Goal: Task Accomplishment & Management: Manage account settings

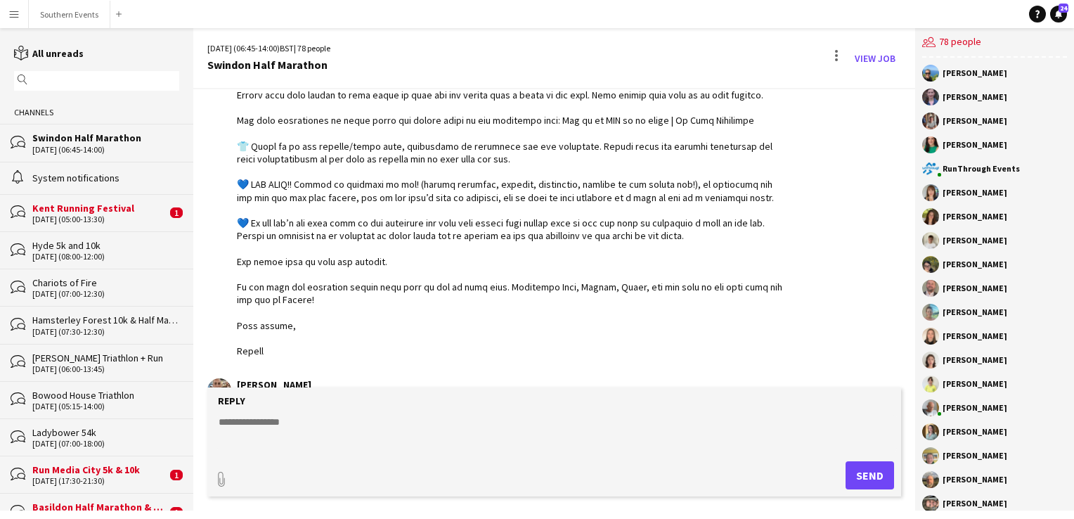
scroll to position [3295, 0]
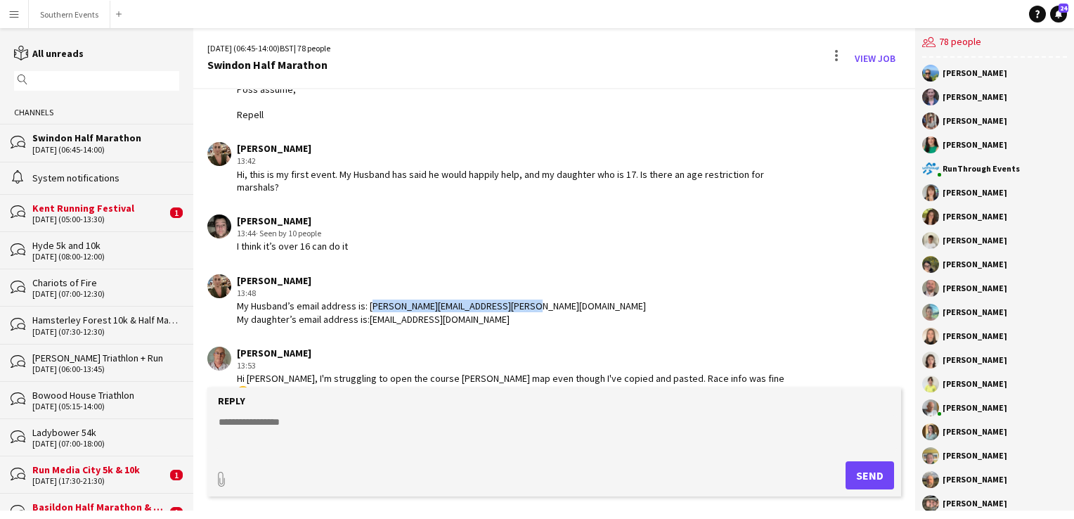
drag, startPoint x: 366, startPoint y: 290, endPoint x: 534, endPoint y: 288, distance: 168.7
click at [534, 288] on div "[PERSON_NAME] 13:48 My Husband’s email address is: [PERSON_NAME][EMAIL_ADDRESS]…" at bounding box center [496, 299] width 578 height 51
copy div "[PERSON_NAME][EMAIL_ADDRESS][PERSON_NAME][DOMAIN_NAME]"
drag, startPoint x: 366, startPoint y: 306, endPoint x: 498, endPoint y: 304, distance: 131.5
click at [498, 304] on div "My Husband’s email address is: [PERSON_NAME][EMAIL_ADDRESS][PERSON_NAME][DOMAIN…" at bounding box center [441, 311] width 409 height 25
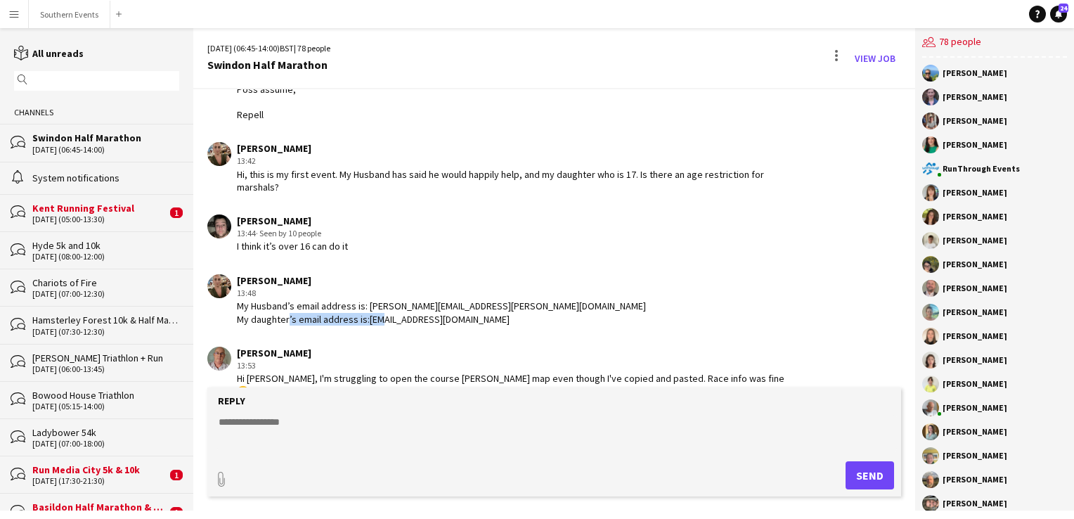
copy div "[EMAIL_ADDRESS][DOMAIN_NAME]"
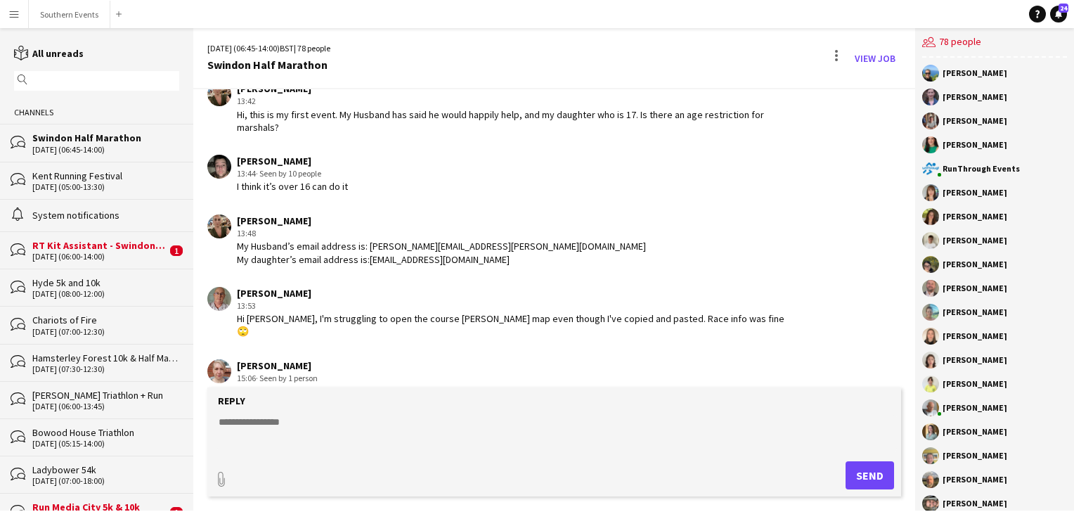
click at [247, 422] on textarea at bounding box center [557, 433] width 680 height 37
click at [67, 19] on button "Southern Events Close" at bounding box center [70, 14] width 82 height 27
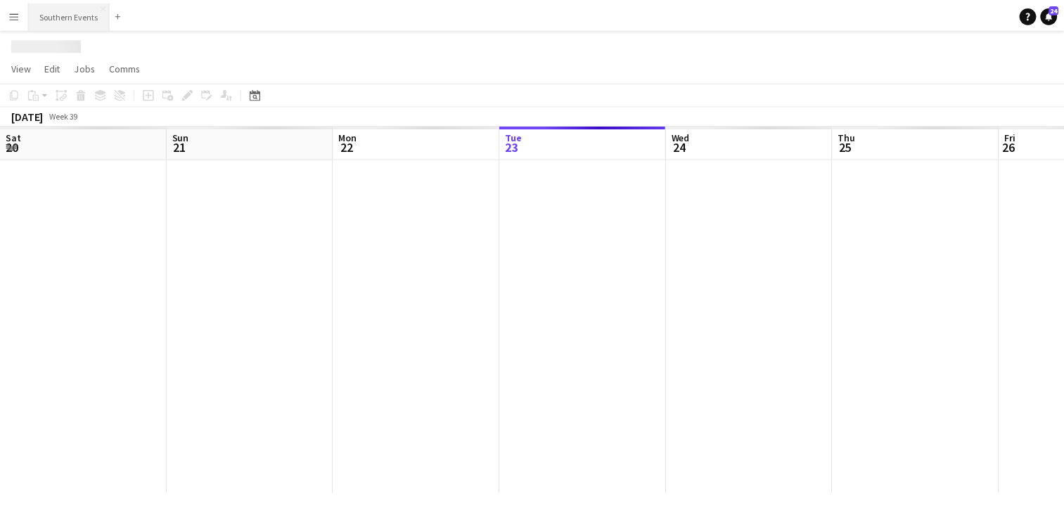
scroll to position [0, 336]
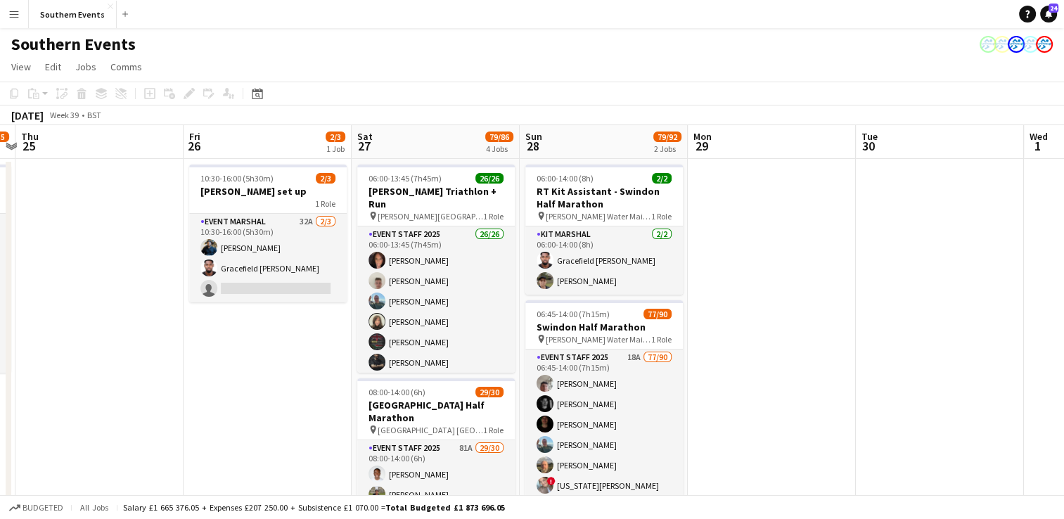
drag, startPoint x: 695, startPoint y: 344, endPoint x: 199, endPoint y: 345, distance: 495.6
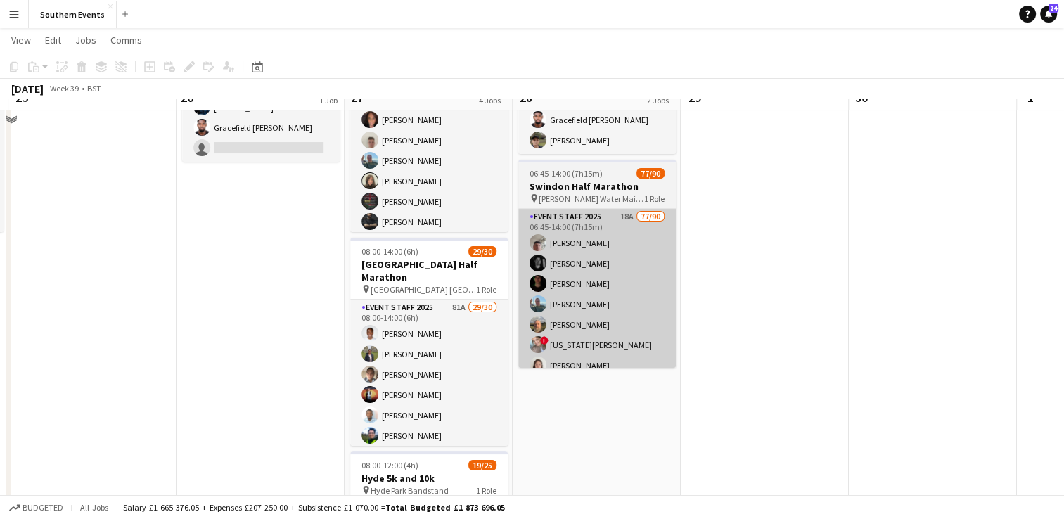
scroll to position [141, 0]
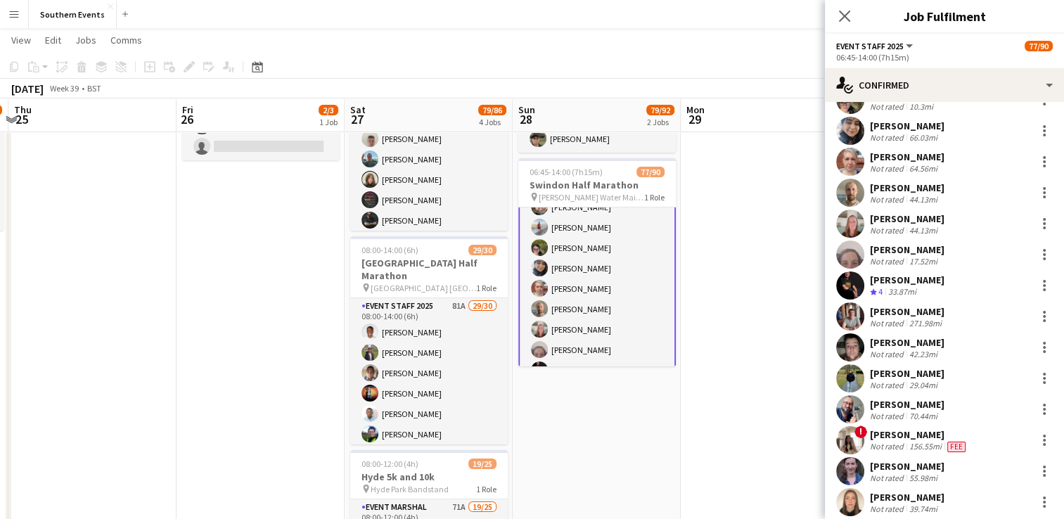
scroll to position [351, 0]
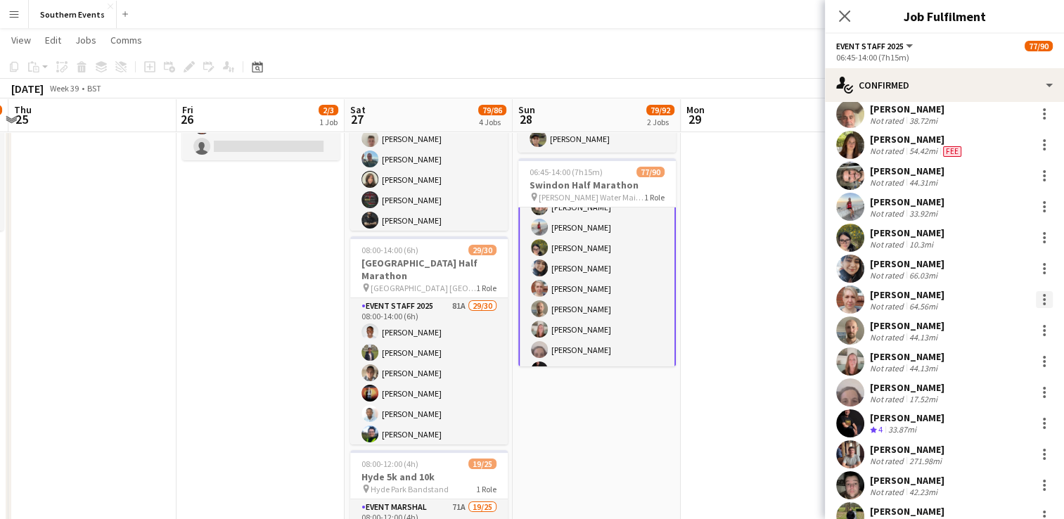
click at [1035, 299] on div at bounding box center [1043, 299] width 17 height 17
drag, startPoint x: 961, startPoint y: 463, endPoint x: 905, endPoint y: 420, distance: 69.7
click at [960, 463] on span "Remove" at bounding box center [964, 460] width 42 height 12
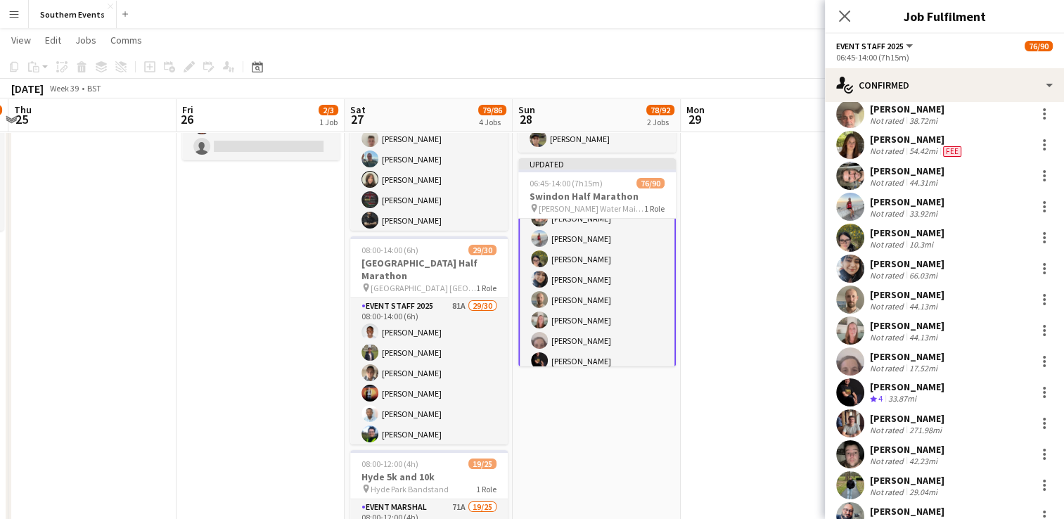
drag, startPoint x: 765, startPoint y: 356, endPoint x: 820, endPoint y: 260, distance: 110.2
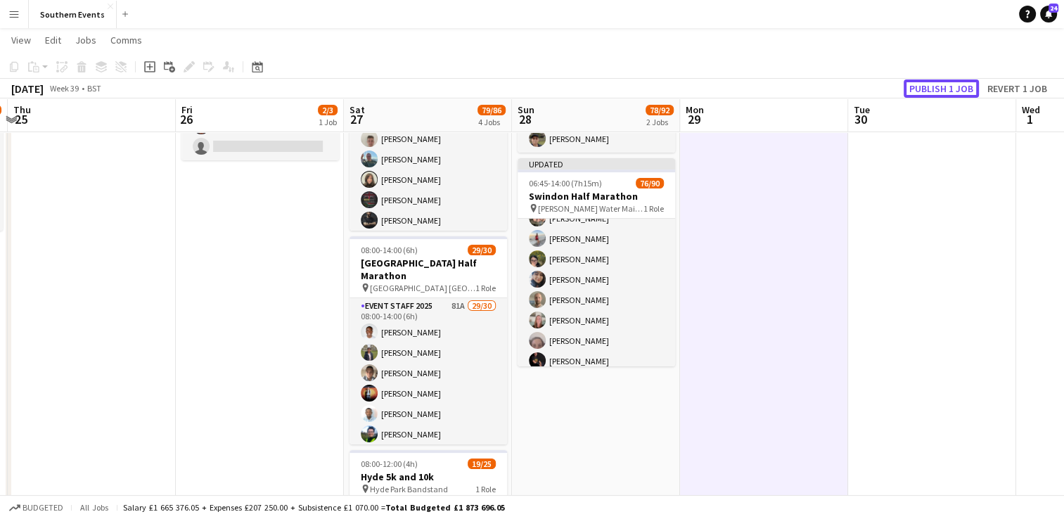
drag, startPoint x: 934, startPoint y: 92, endPoint x: 906, endPoint y: 91, distance: 28.1
click at [934, 91] on button "Publish 1 job" at bounding box center [940, 88] width 75 height 18
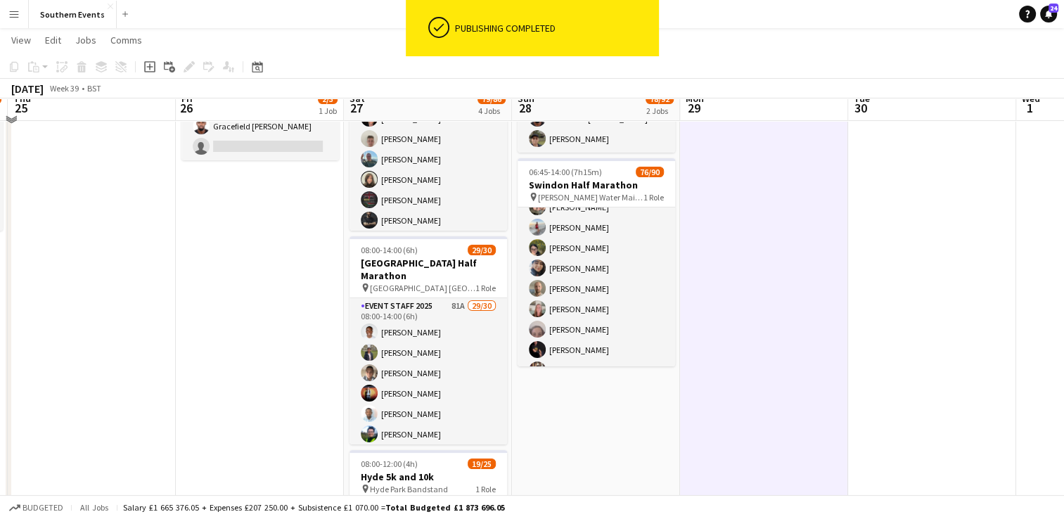
scroll to position [129, 0]
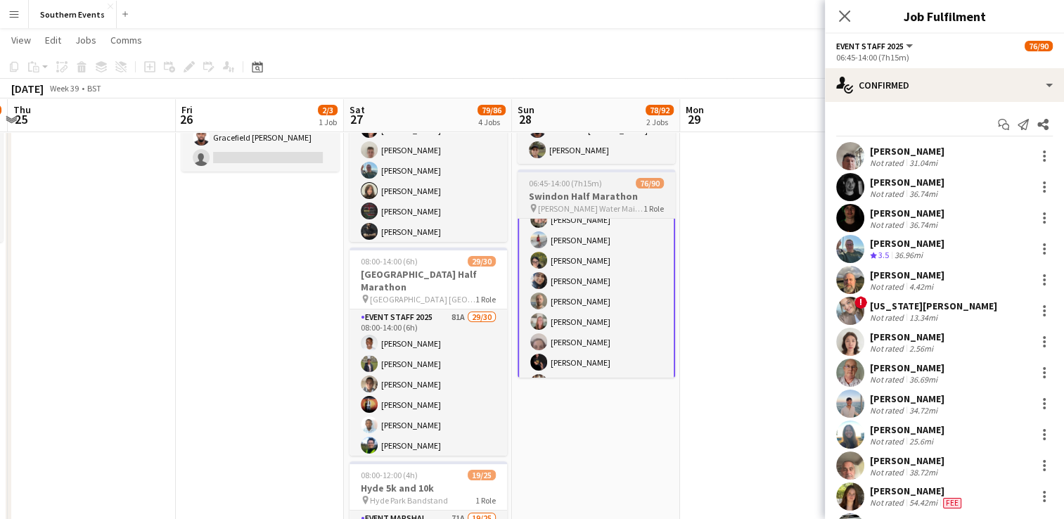
scroll to position [280, 0]
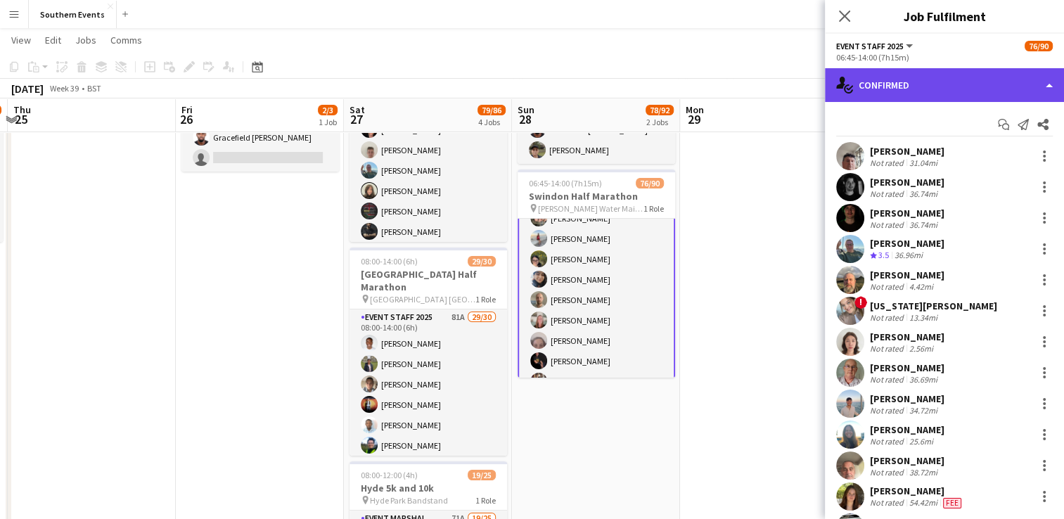
click at [950, 76] on div "single-neutral-actions-check-2 Confirmed" at bounding box center [944, 85] width 239 height 34
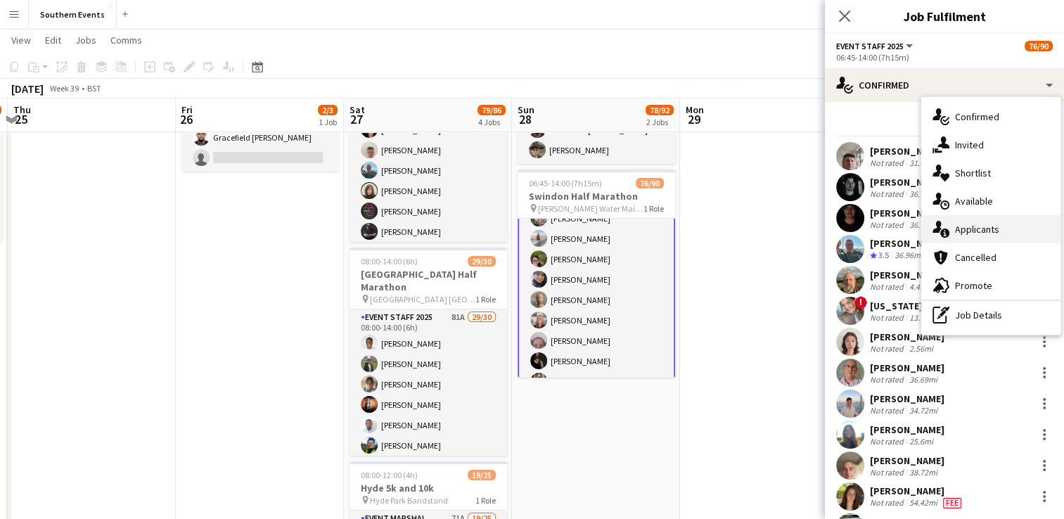
click at [979, 226] on span "Applicants" at bounding box center [977, 229] width 44 height 13
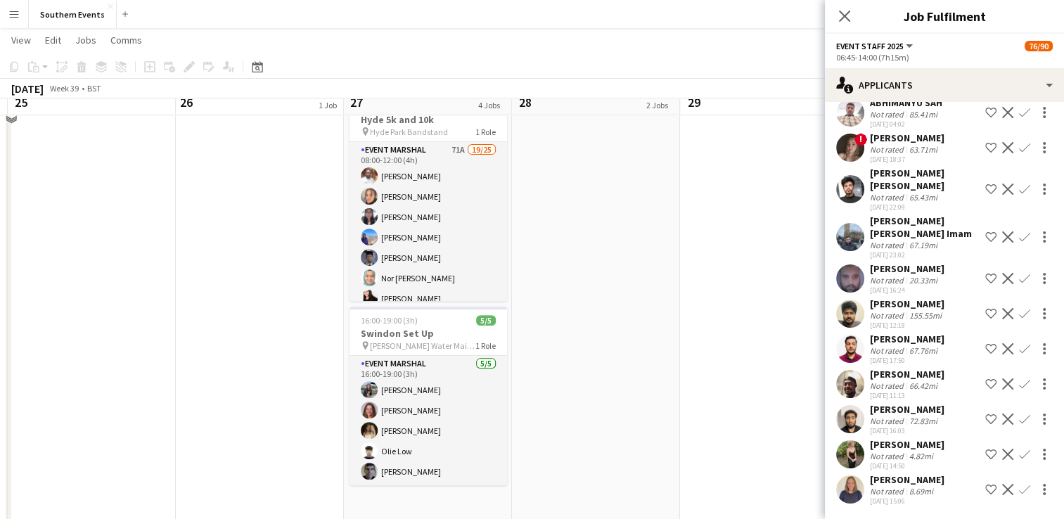
scroll to position [481, 0]
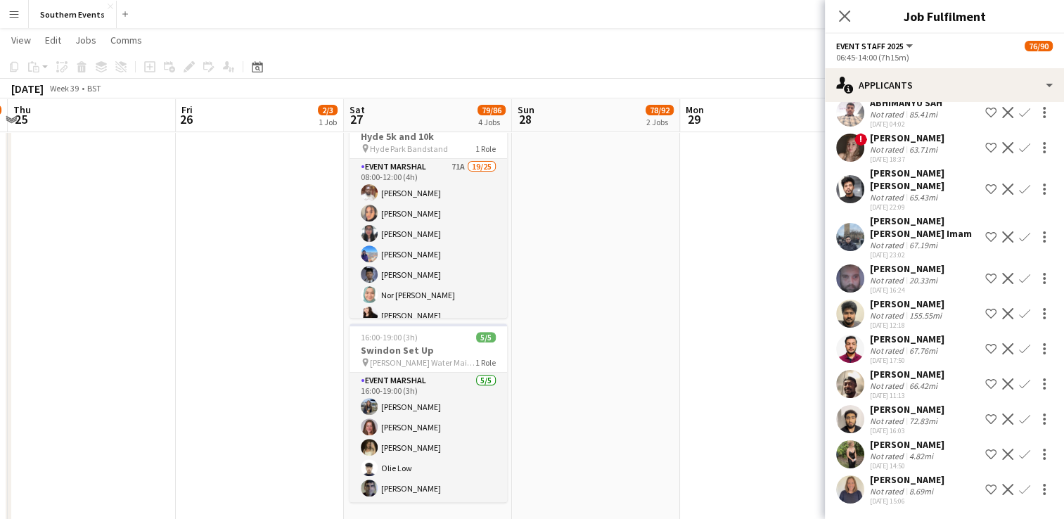
click at [846, 455] on app-user-avatar at bounding box center [850, 454] width 28 height 28
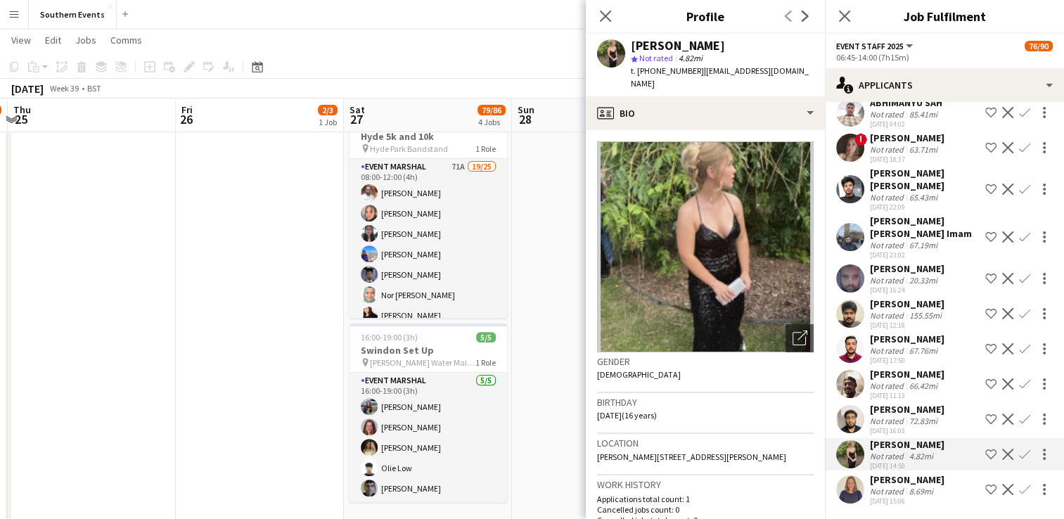
drag, startPoint x: 602, startPoint y: 15, endPoint x: 632, endPoint y: 51, distance: 46.4
click at [602, 15] on icon "Close pop-in" at bounding box center [605, 16] width 11 height 11
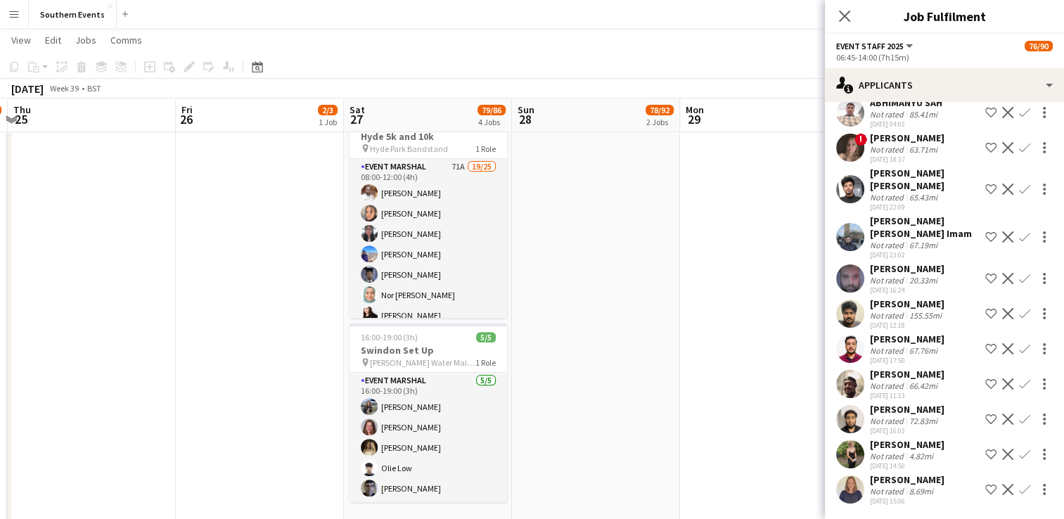
click at [1019, 453] on app-icon "Confirm" at bounding box center [1024, 453] width 11 height 11
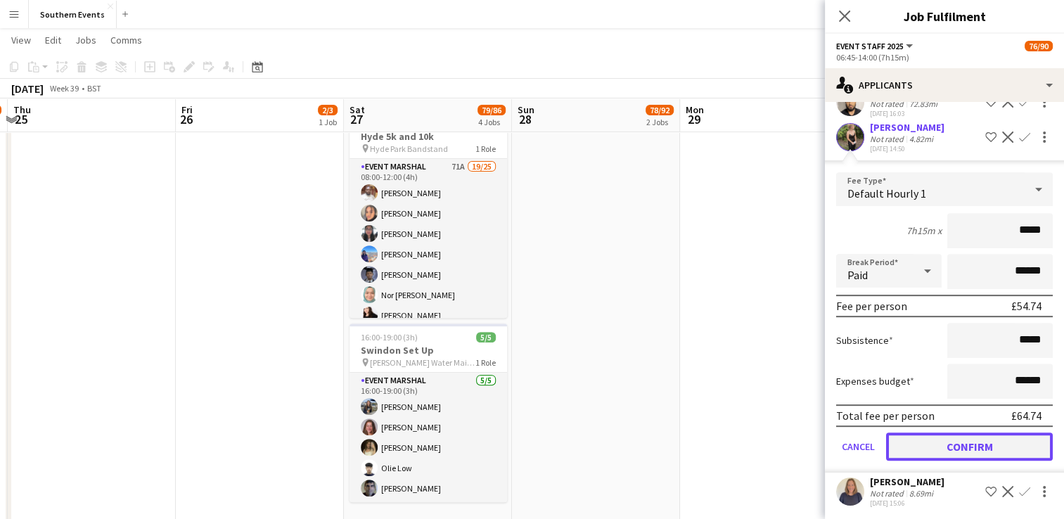
click at [957, 442] on button "Confirm" at bounding box center [969, 446] width 167 height 28
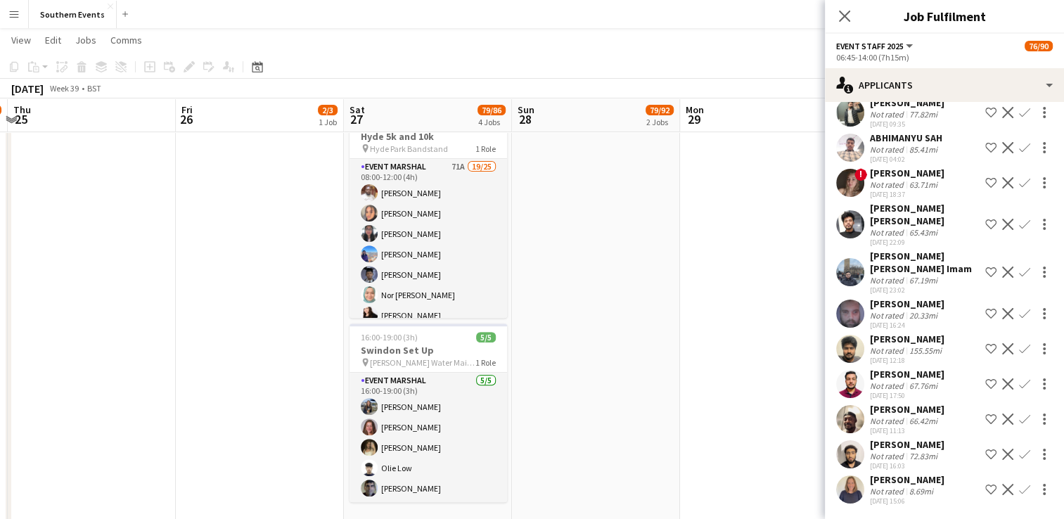
click at [1019, 488] on app-icon "Confirm" at bounding box center [1024, 489] width 11 height 11
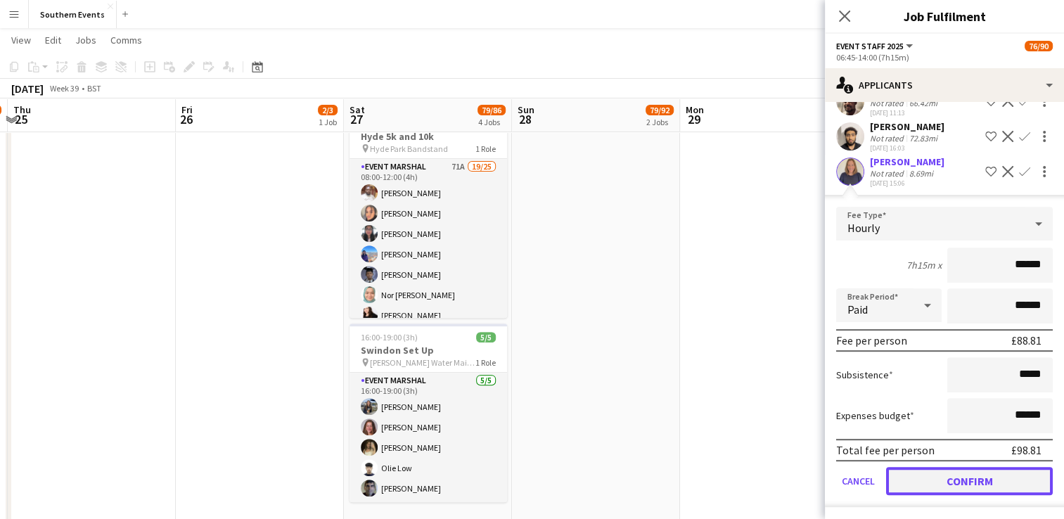
click at [935, 488] on button "Confirm" at bounding box center [969, 481] width 167 height 28
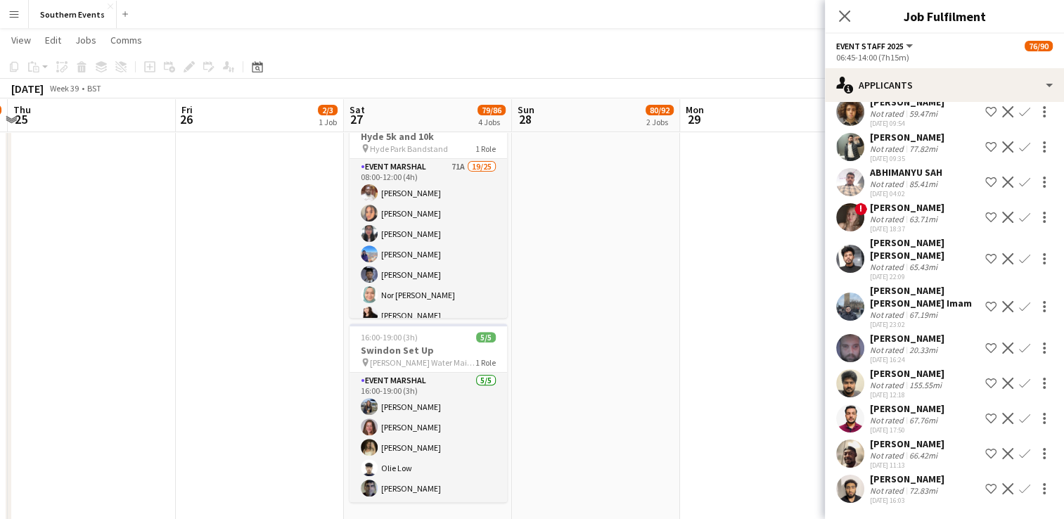
scroll to position [252, 0]
click at [680, 398] on app-date-cell at bounding box center [764, 344] width 168 height 1334
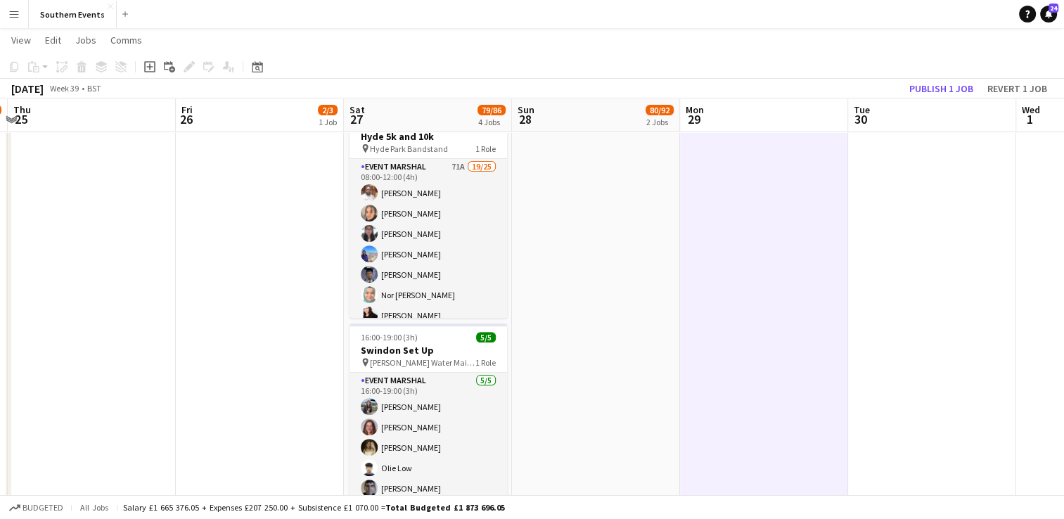
scroll to position [279, 0]
drag, startPoint x: 936, startPoint y: 87, endPoint x: 644, endPoint y: 284, distance: 352.5
click at [937, 87] on button "Publish 1 job" at bounding box center [940, 88] width 75 height 18
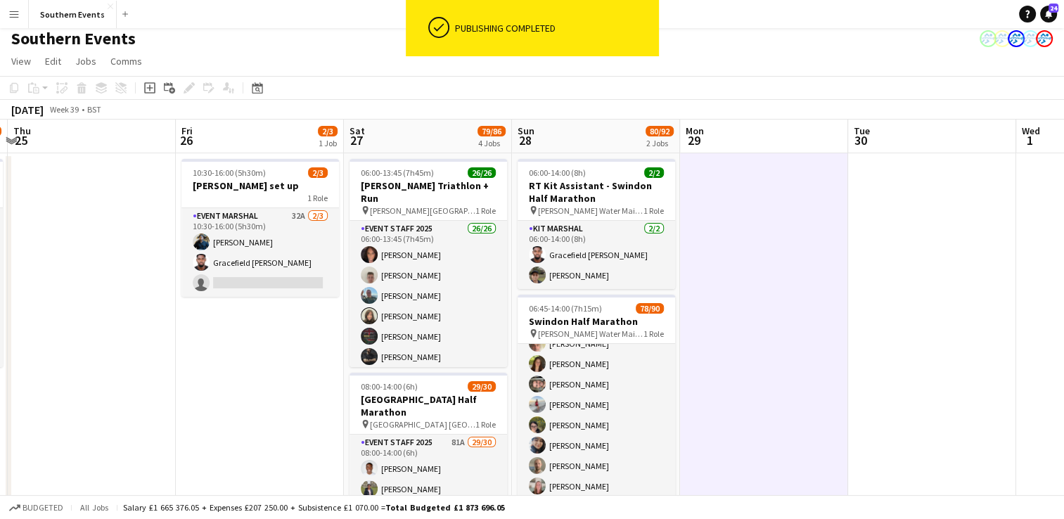
scroll to position [0, 0]
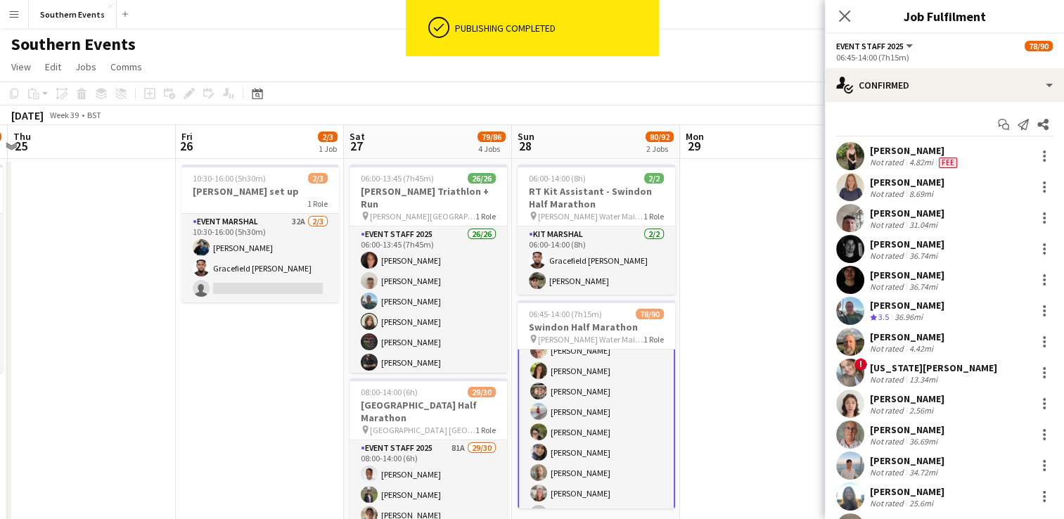
scroll to position [280, 0]
drag, startPoint x: 866, startPoint y: 151, endPoint x: 930, endPoint y: 181, distance: 70.5
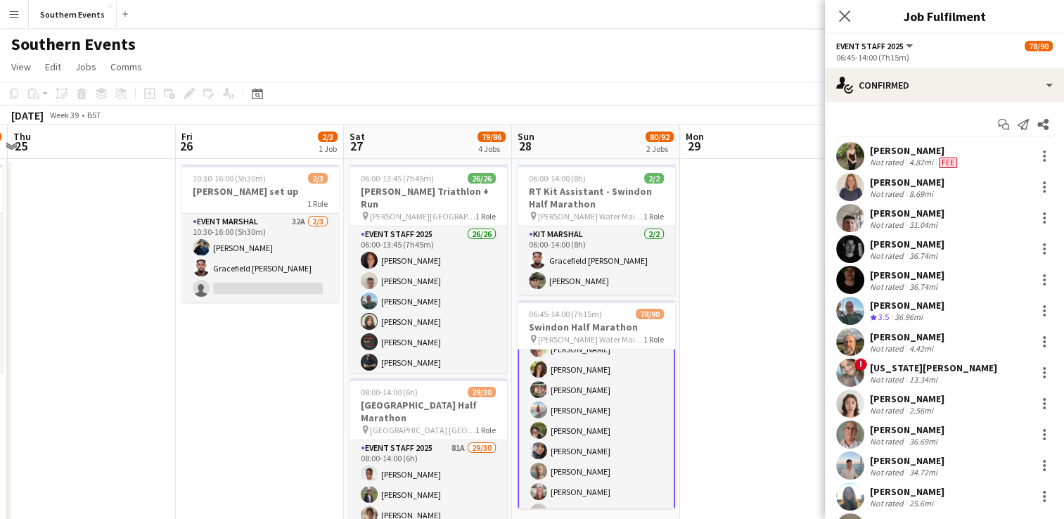
copy div "[PERSON_NAME] Not rated 4.82mi Fee [PERSON_NAME]"
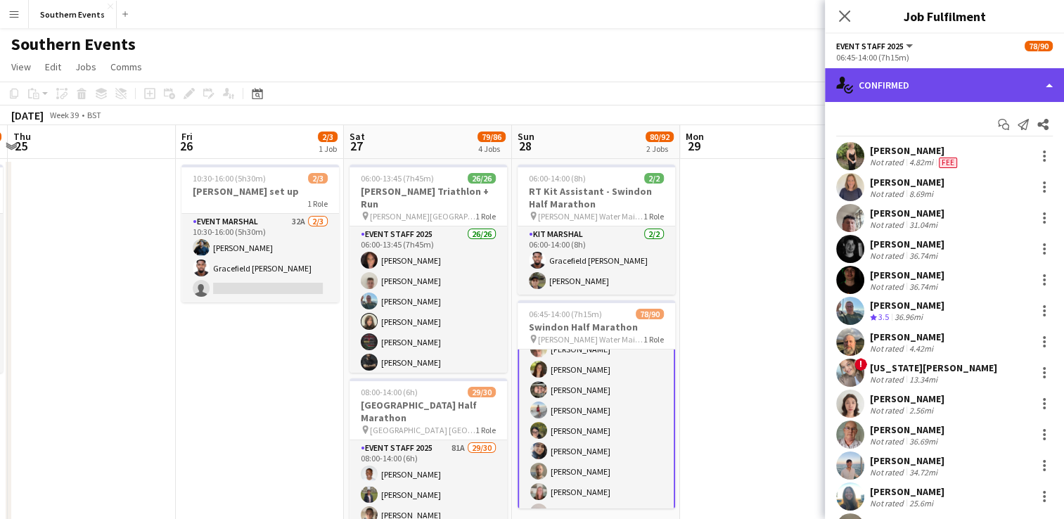
click at [918, 84] on div "single-neutral-actions-check-2 Confirmed" at bounding box center [944, 85] width 239 height 34
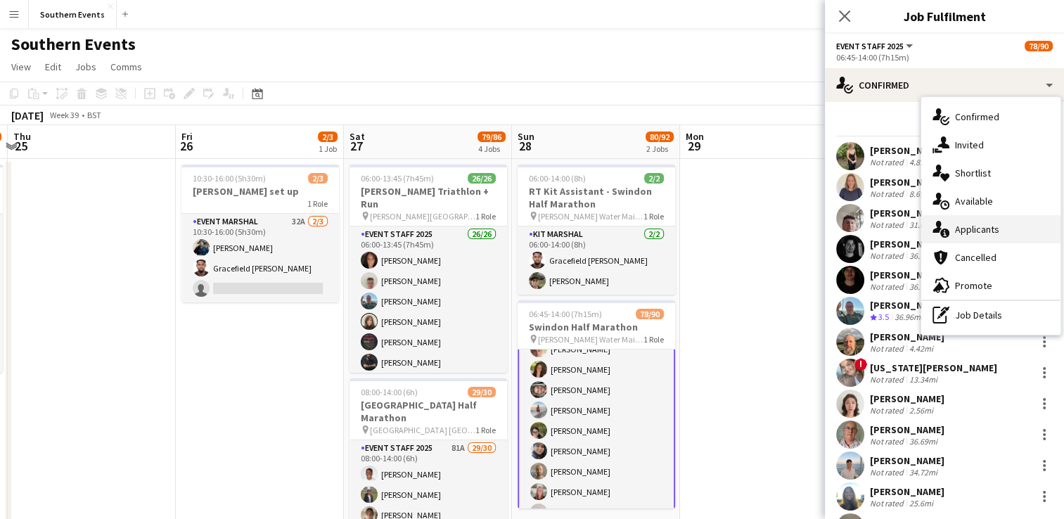
click at [959, 228] on span "Applicants" at bounding box center [977, 229] width 44 height 13
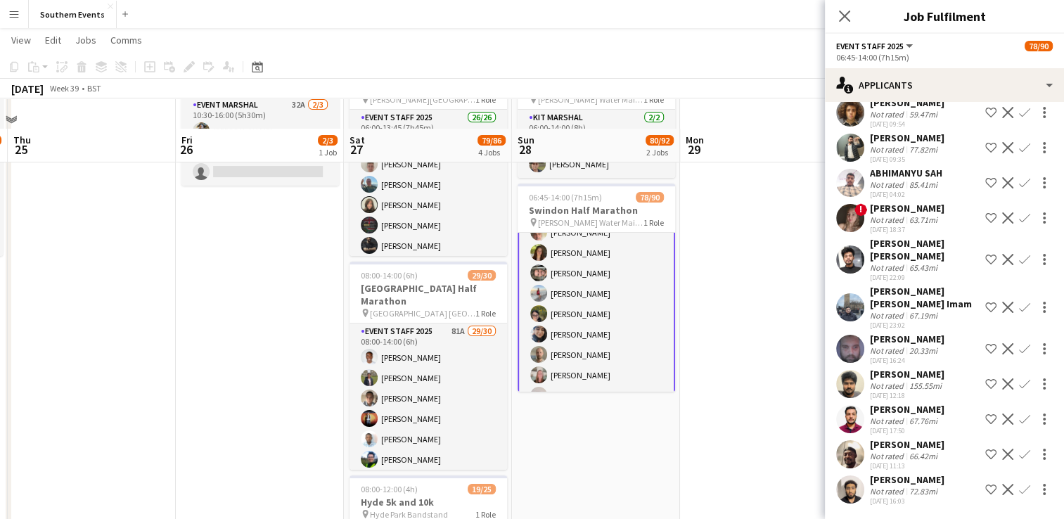
scroll to position [70, 0]
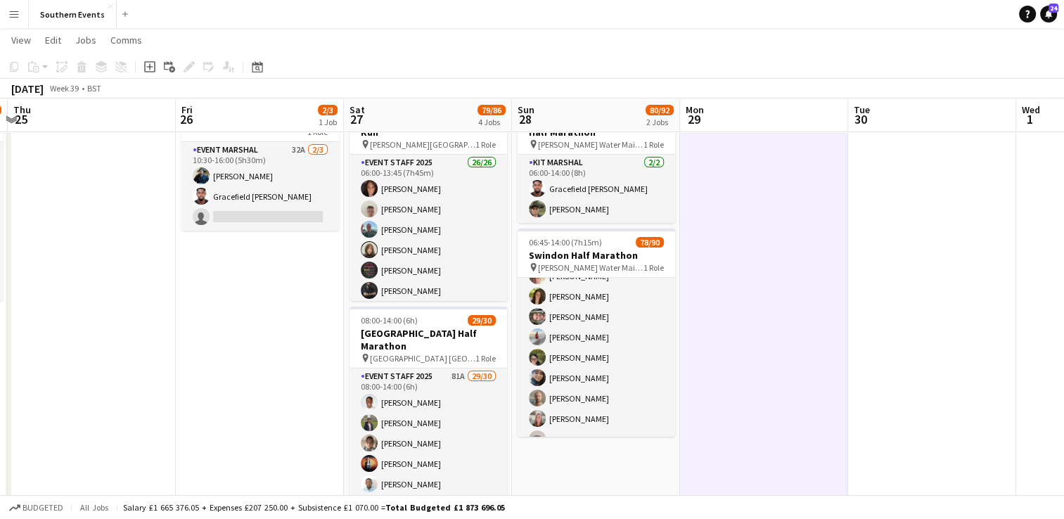
scroll to position [279, 0]
click at [16, 18] on app-icon "Menu" at bounding box center [13, 13] width 11 height 11
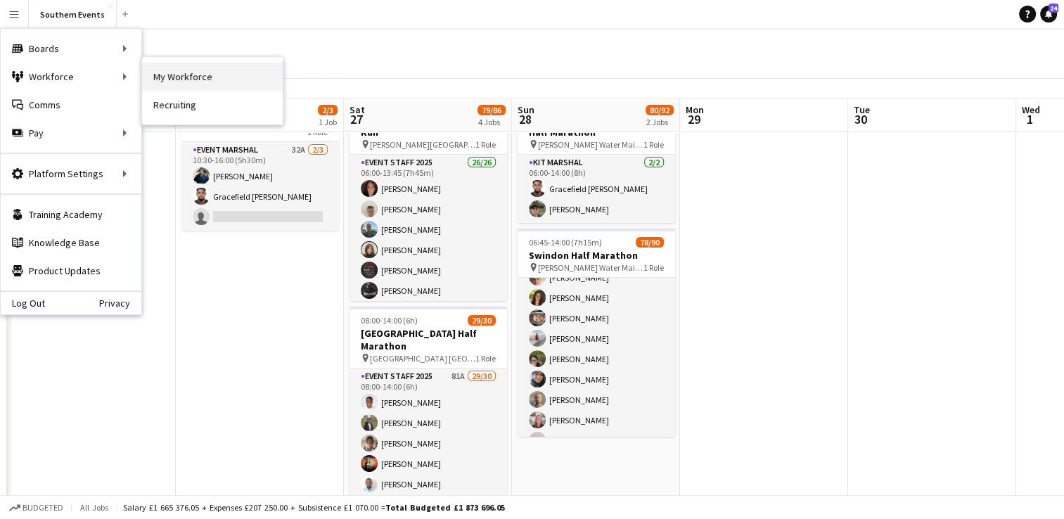
click at [163, 73] on link "My Workforce" at bounding box center [212, 77] width 141 height 28
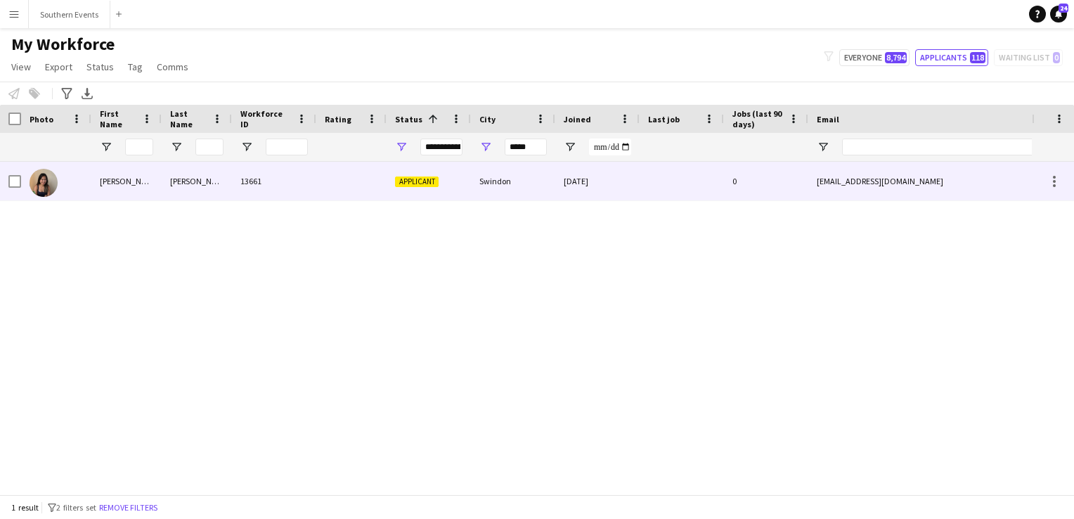
click at [272, 191] on div "13661" at bounding box center [274, 181] width 84 height 39
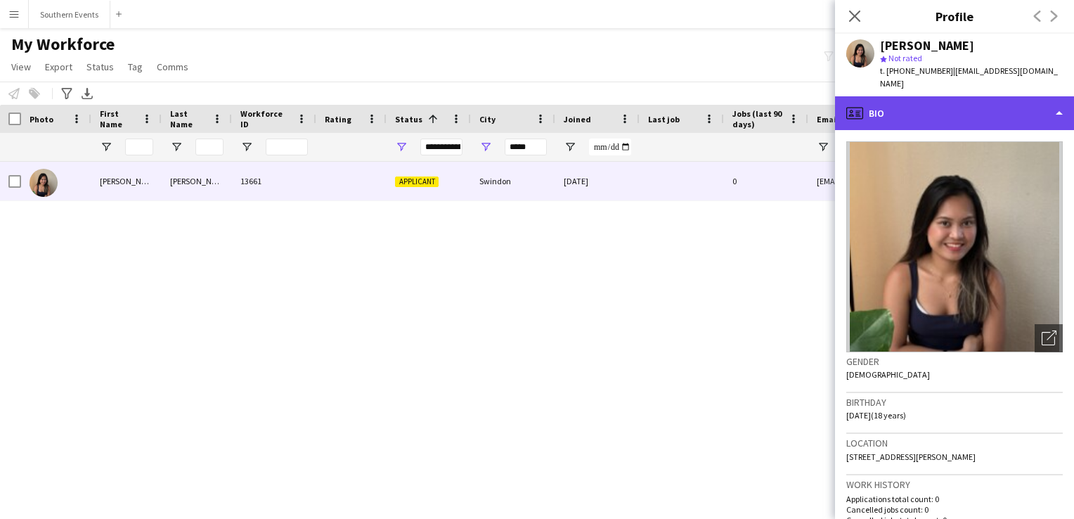
click at [942, 102] on div "profile Bio" at bounding box center [954, 113] width 239 height 34
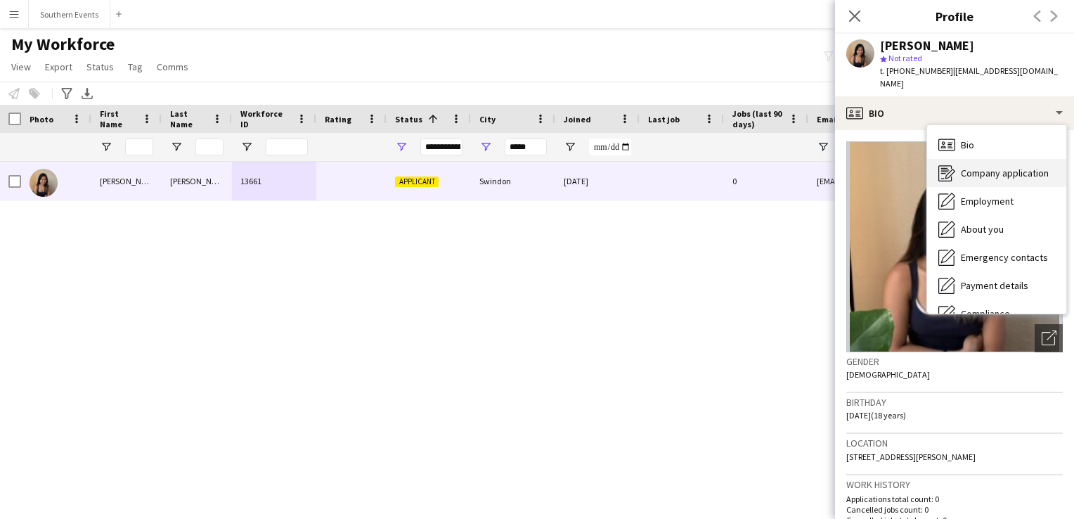
click at [971, 167] on span "Company application" at bounding box center [1005, 173] width 88 height 13
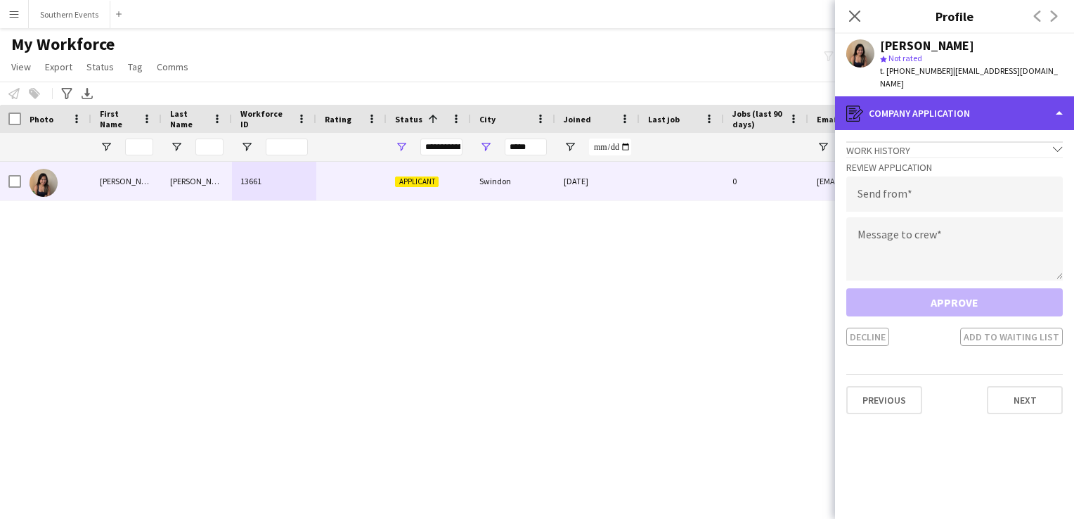
click at [916, 105] on div "register Company application" at bounding box center [954, 113] width 239 height 34
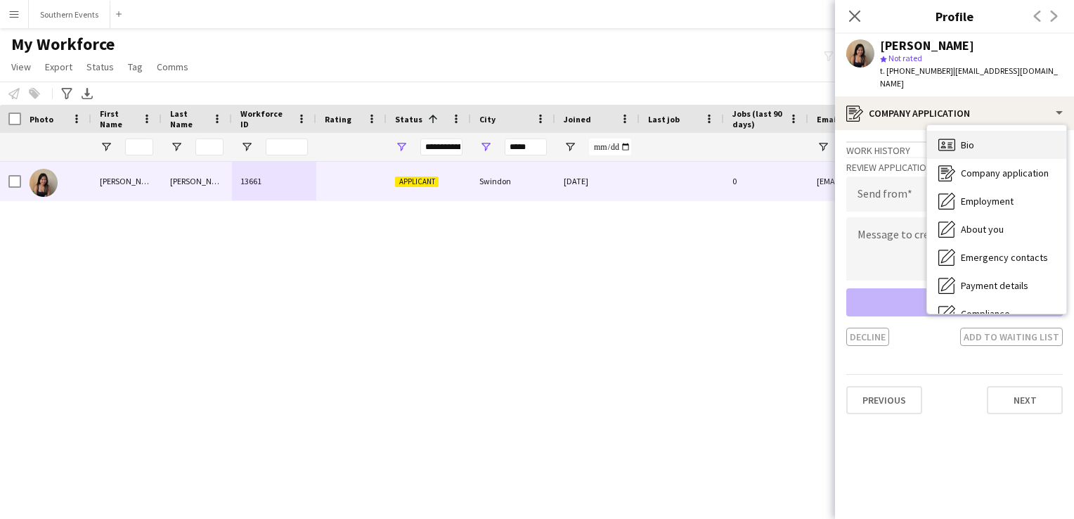
click at [979, 141] on div "Bio Bio" at bounding box center [996, 145] width 139 height 28
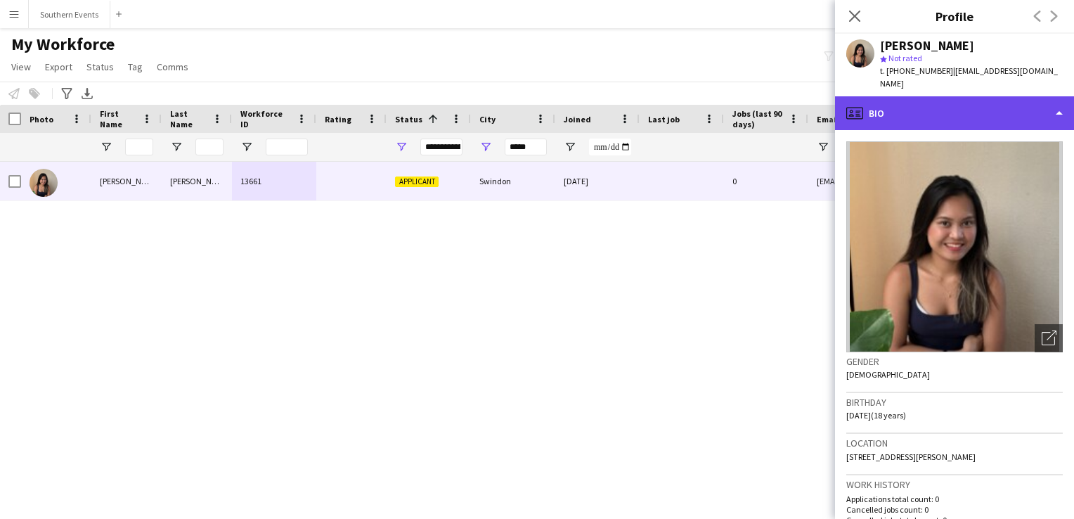
click at [935, 105] on div "profile Bio" at bounding box center [954, 113] width 239 height 34
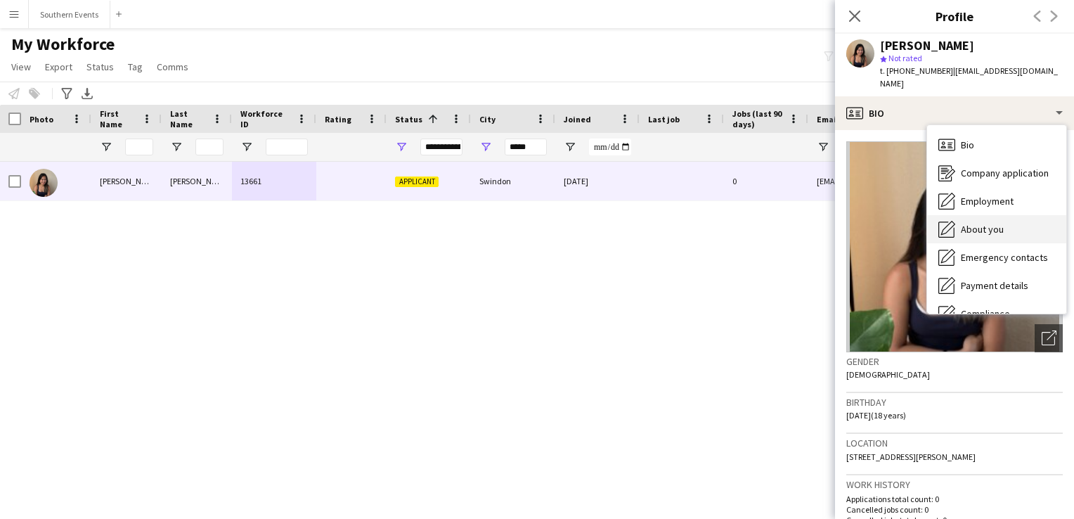
click at [987, 223] on span "About you" at bounding box center [982, 229] width 43 height 13
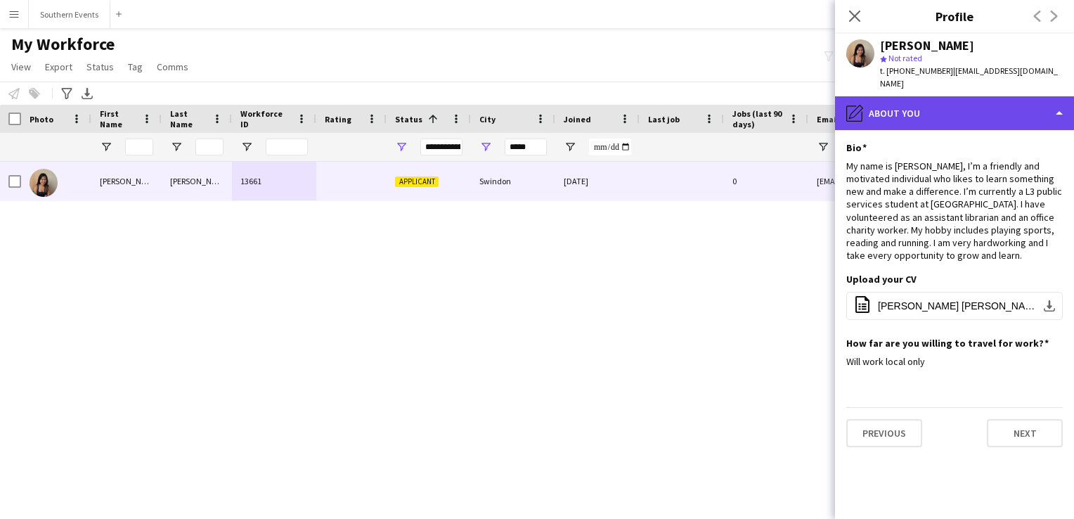
click at [883, 100] on div "pencil4 About you" at bounding box center [954, 113] width 239 height 34
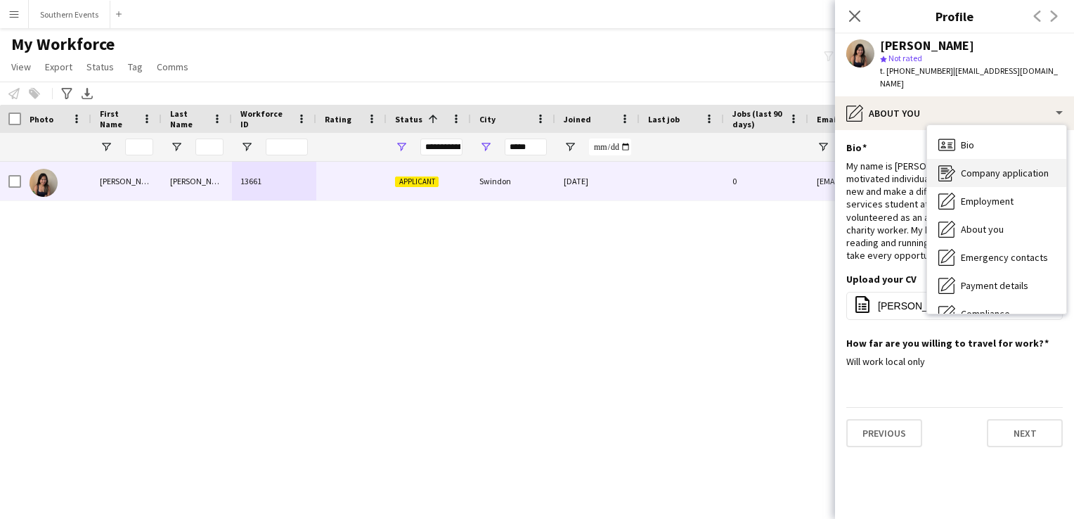
click at [985, 167] on span "Company application" at bounding box center [1005, 173] width 88 height 13
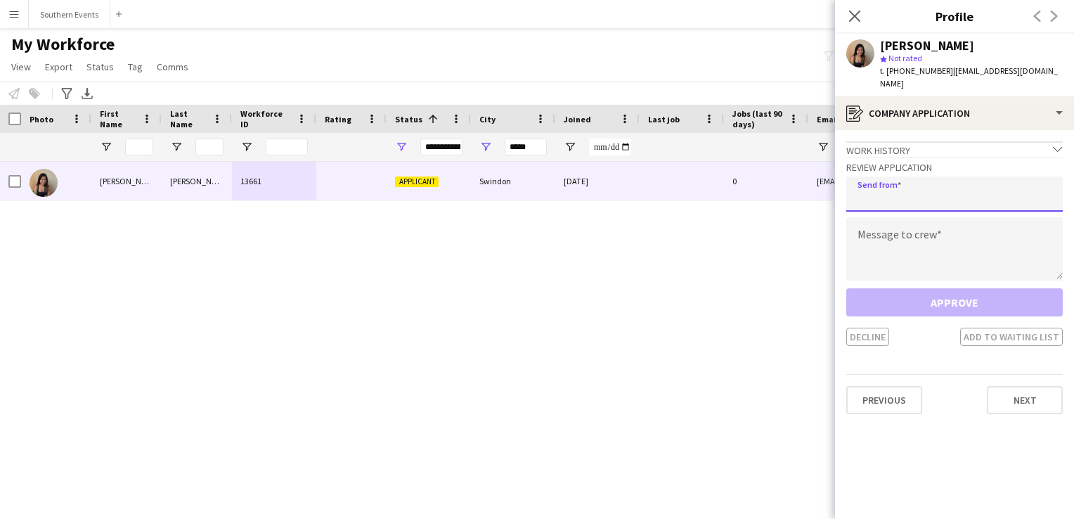
click at [916, 195] on input "email" at bounding box center [954, 193] width 217 height 35
type input "**********"
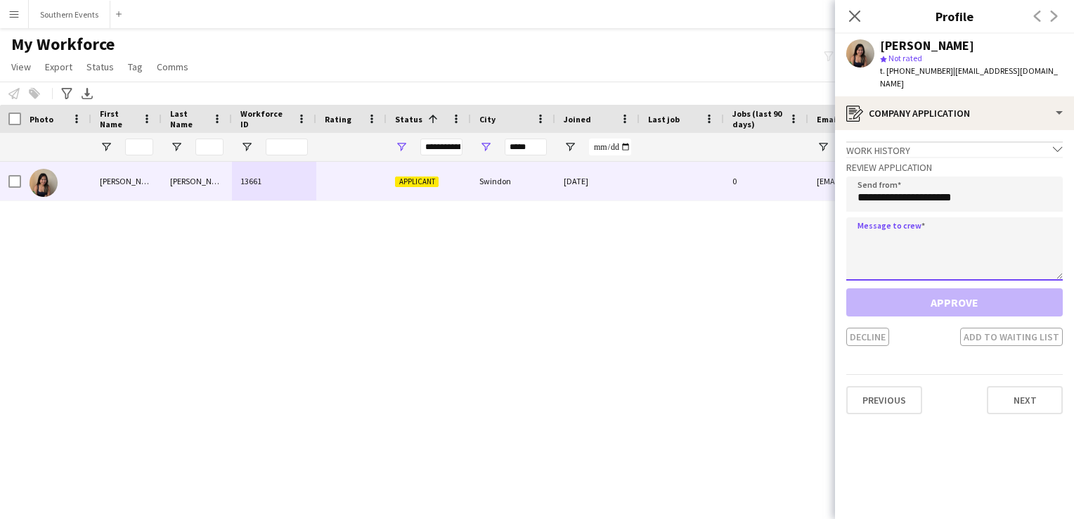
click at [882, 231] on textarea at bounding box center [954, 248] width 217 height 63
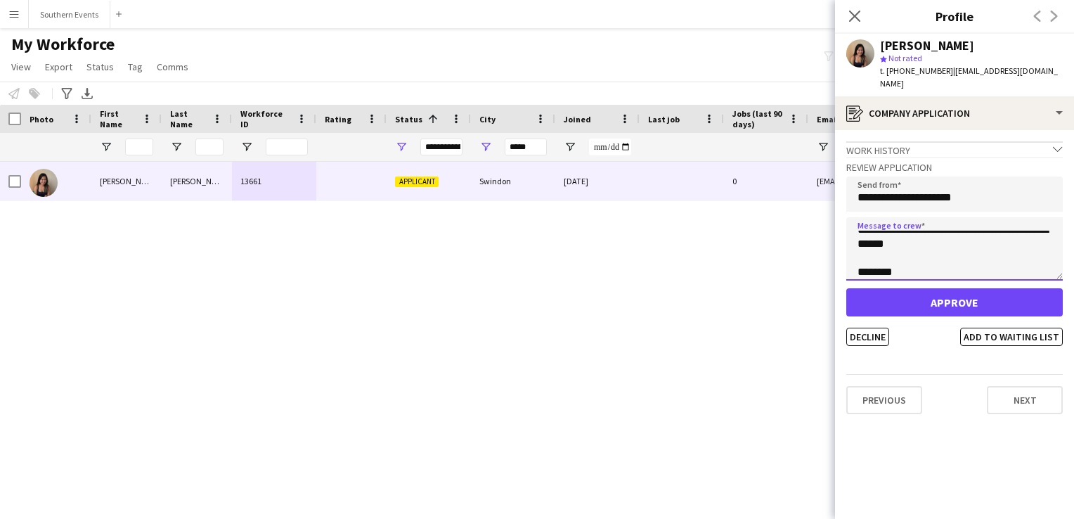
scroll to position [51, 0]
type textarea "**********"
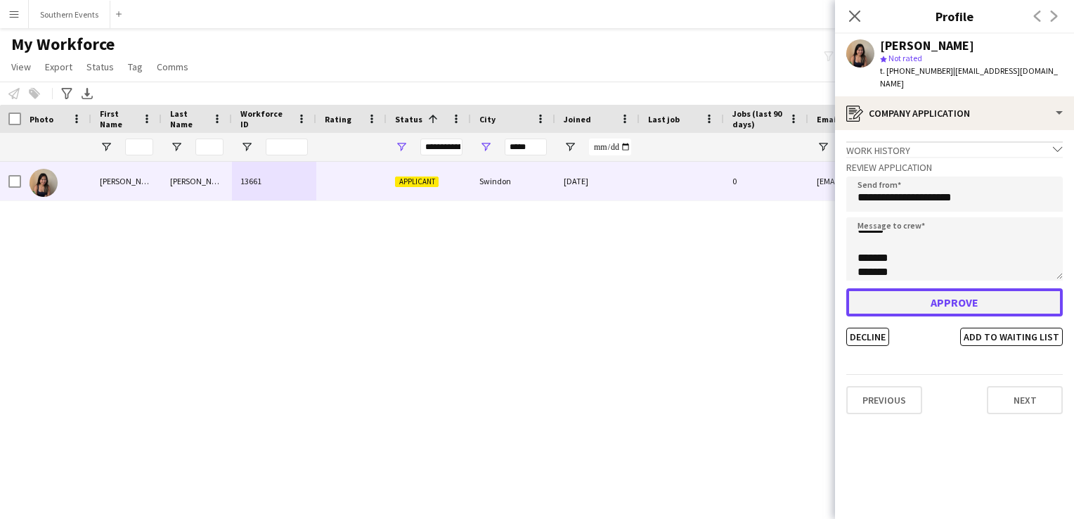
click at [908, 288] on button "Approve" at bounding box center [954, 302] width 217 height 28
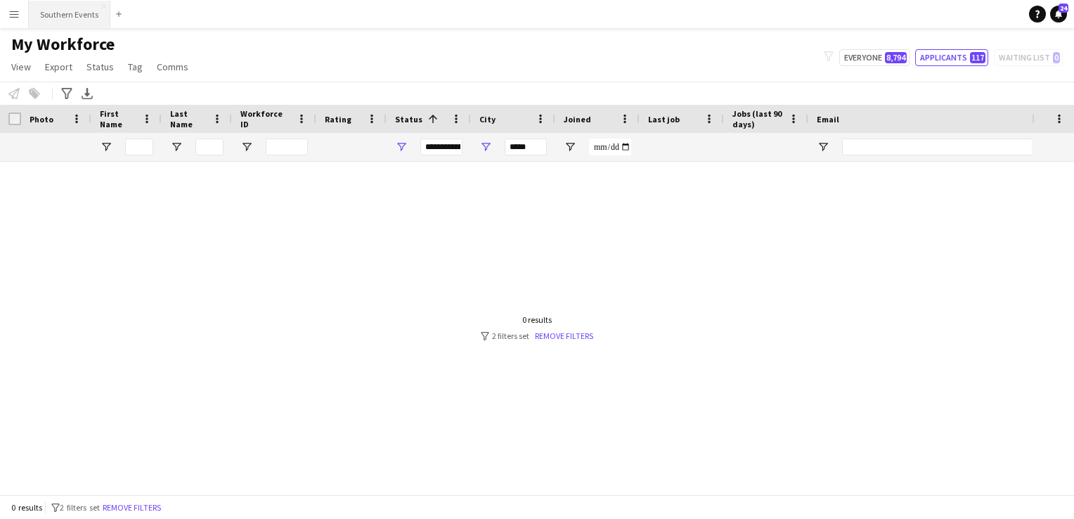
click at [84, 14] on button "Southern Events Close" at bounding box center [70, 14] width 82 height 27
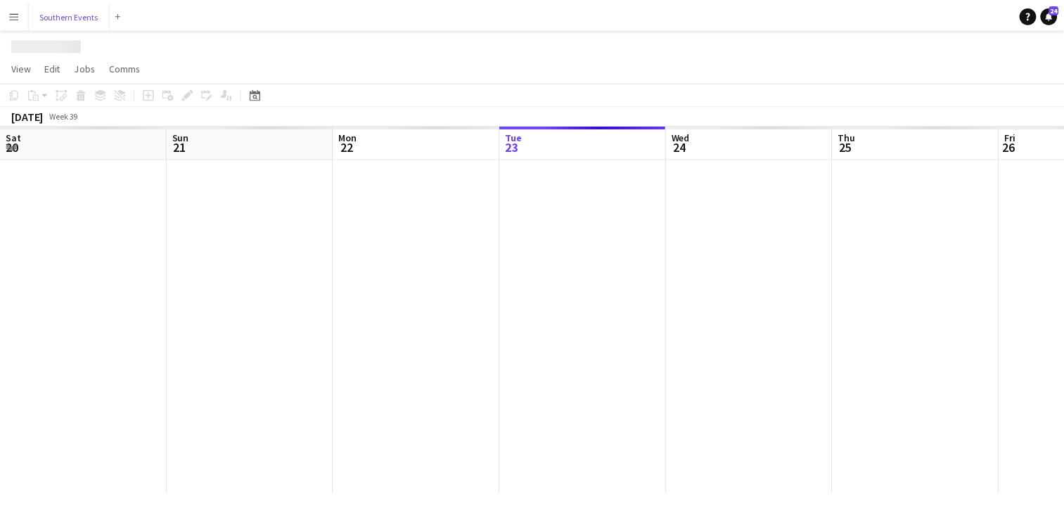
scroll to position [0, 336]
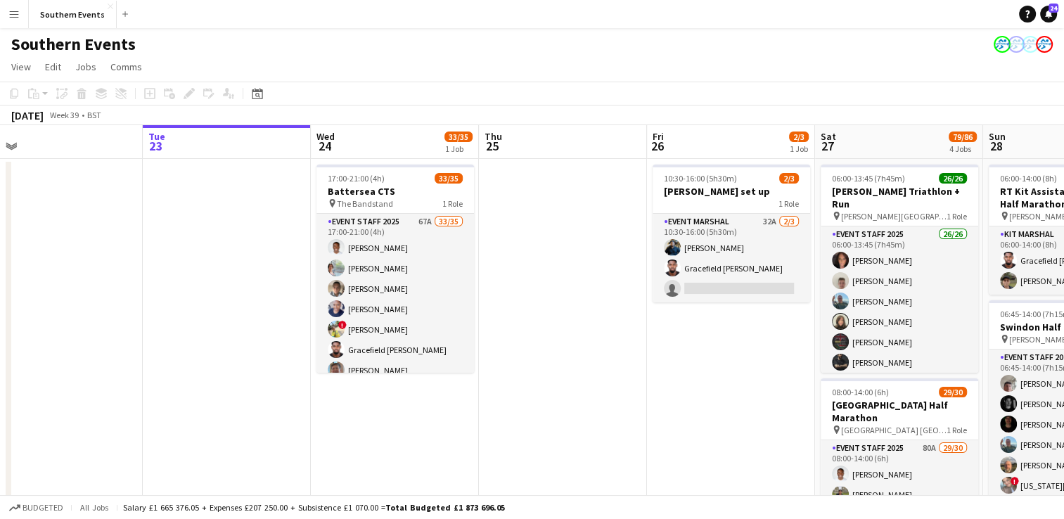
drag, startPoint x: 784, startPoint y: 368, endPoint x: 392, endPoint y: 336, distance: 394.3
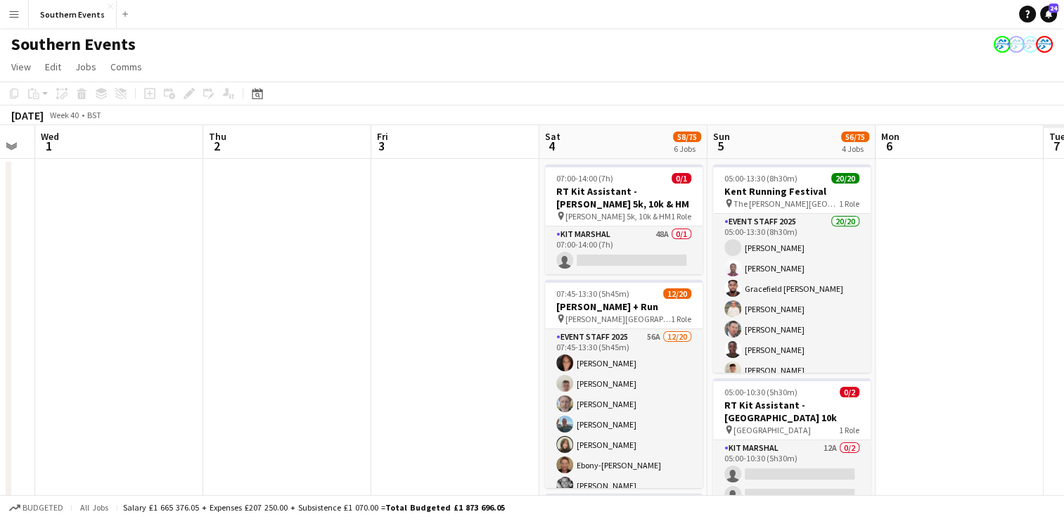
drag, startPoint x: 773, startPoint y: 273, endPoint x: 37, endPoint y: 282, distance: 736.8
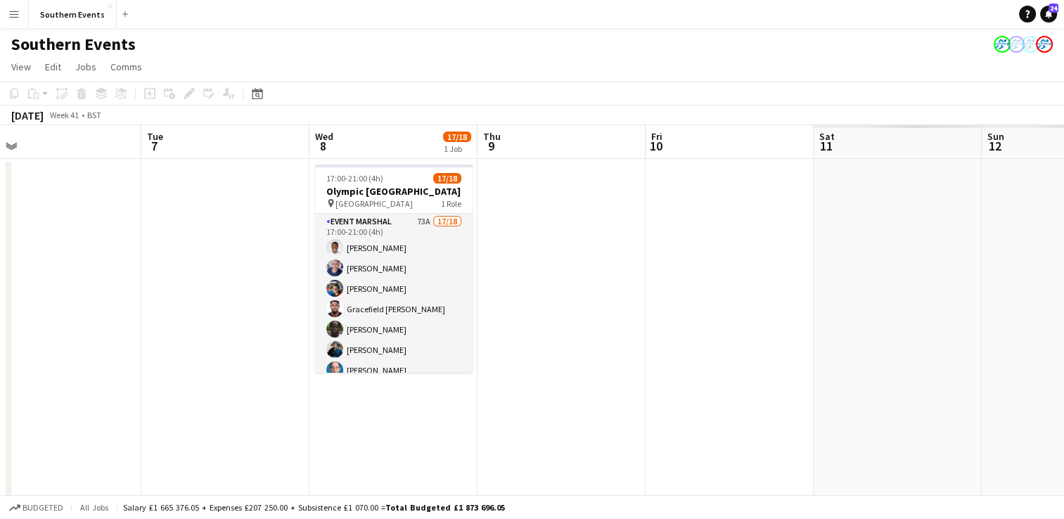
drag, startPoint x: 869, startPoint y: 242, endPoint x: 169, endPoint y: 334, distance: 706.2
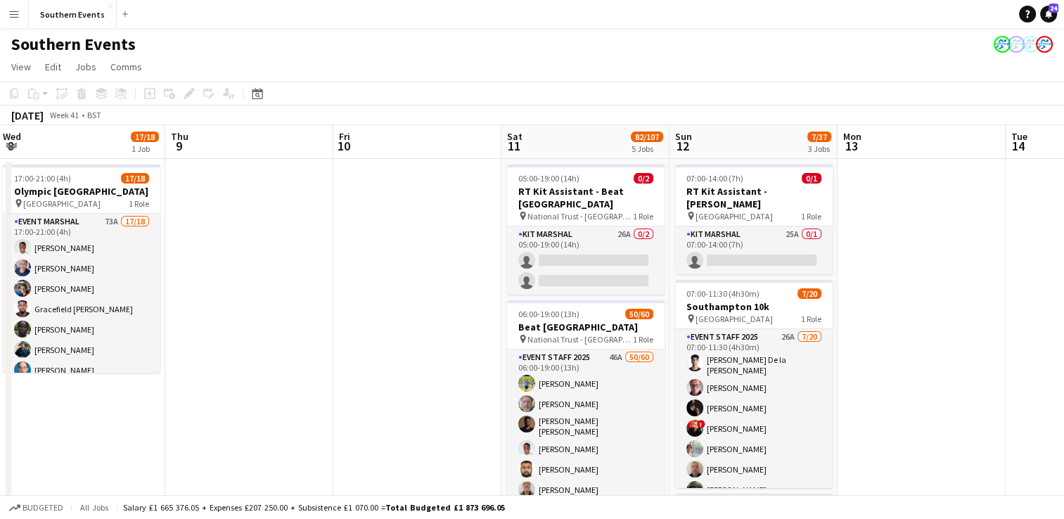
drag, startPoint x: 770, startPoint y: 280, endPoint x: 166, endPoint y: 367, distance: 610.8
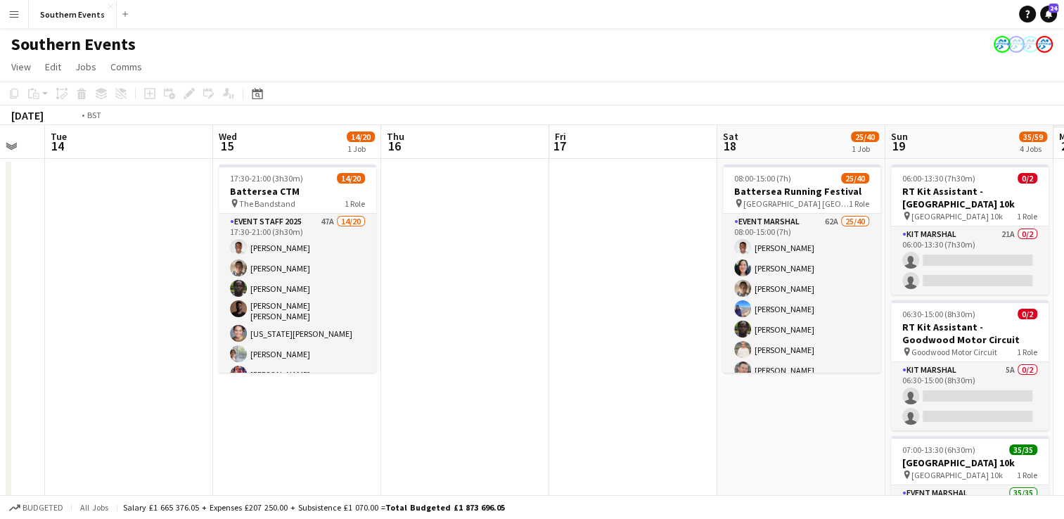
scroll to position [0, 370]
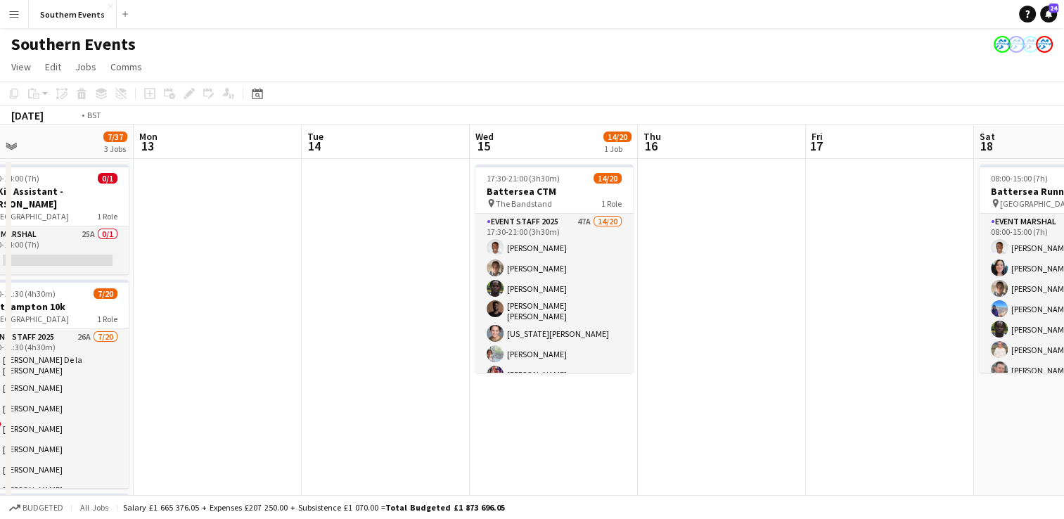
drag, startPoint x: 716, startPoint y: 284, endPoint x: 6, endPoint y: 364, distance: 714.5
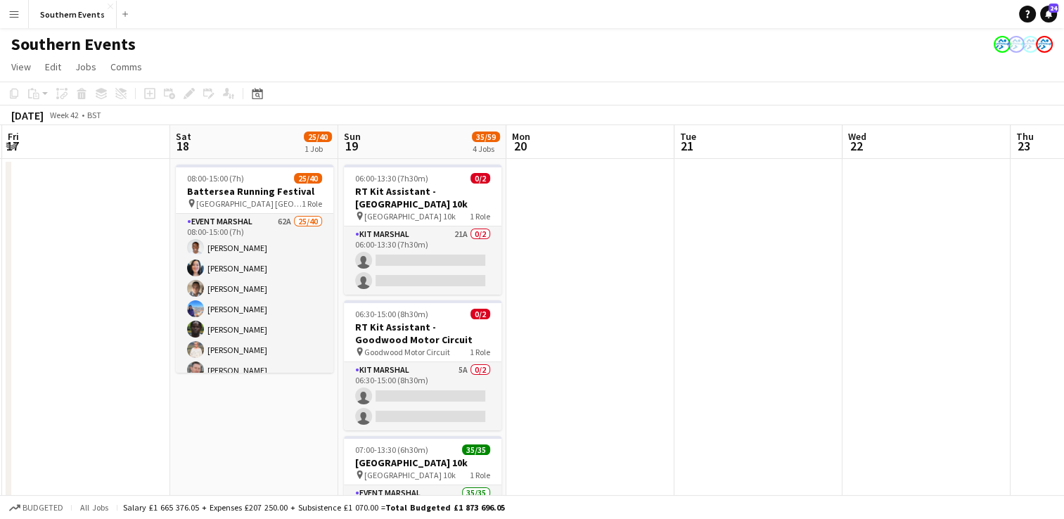
drag, startPoint x: 1004, startPoint y: 257, endPoint x: 7, endPoint y: 396, distance: 1006.4
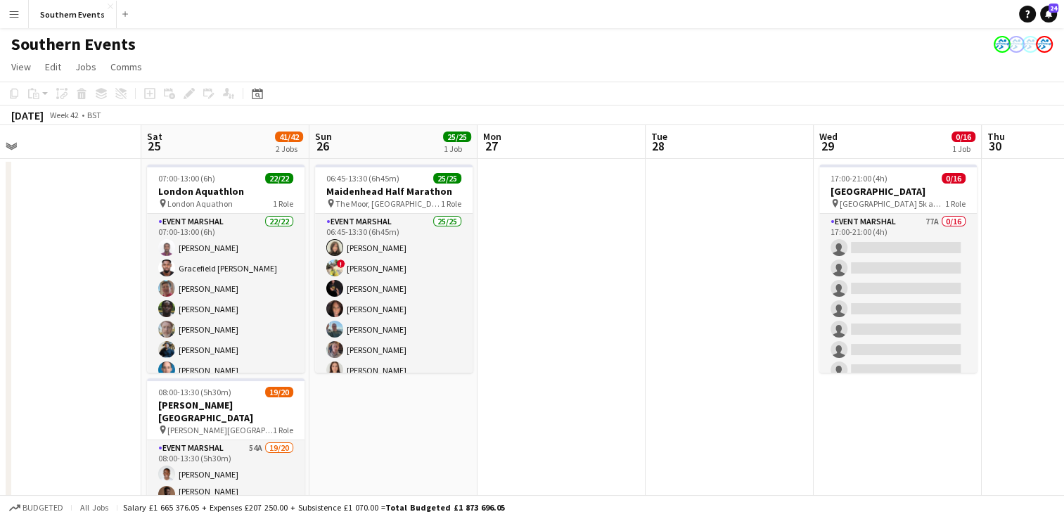
drag, startPoint x: 815, startPoint y: 292, endPoint x: 28, endPoint y: 370, distance: 791.2
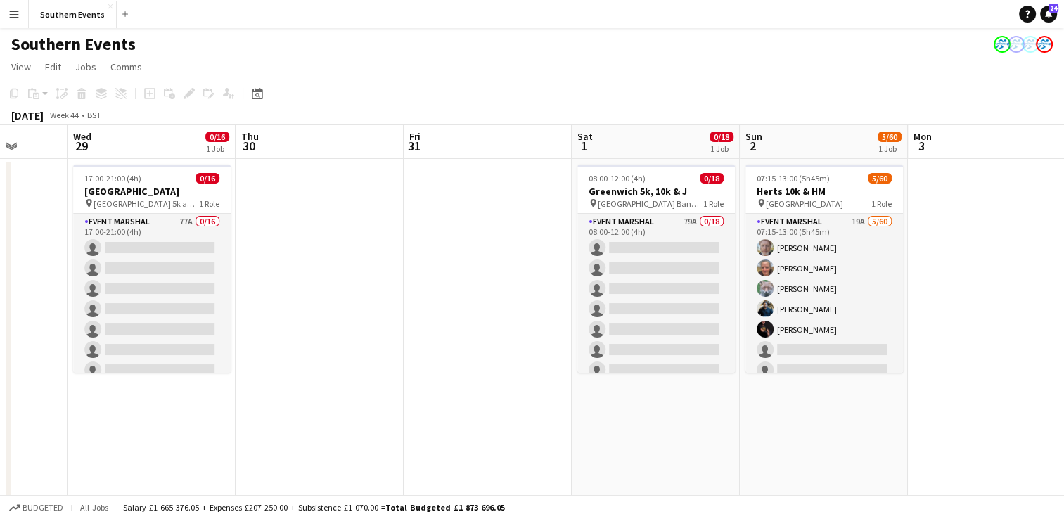
drag, startPoint x: 641, startPoint y: 276, endPoint x: 0, endPoint y: 324, distance: 642.9
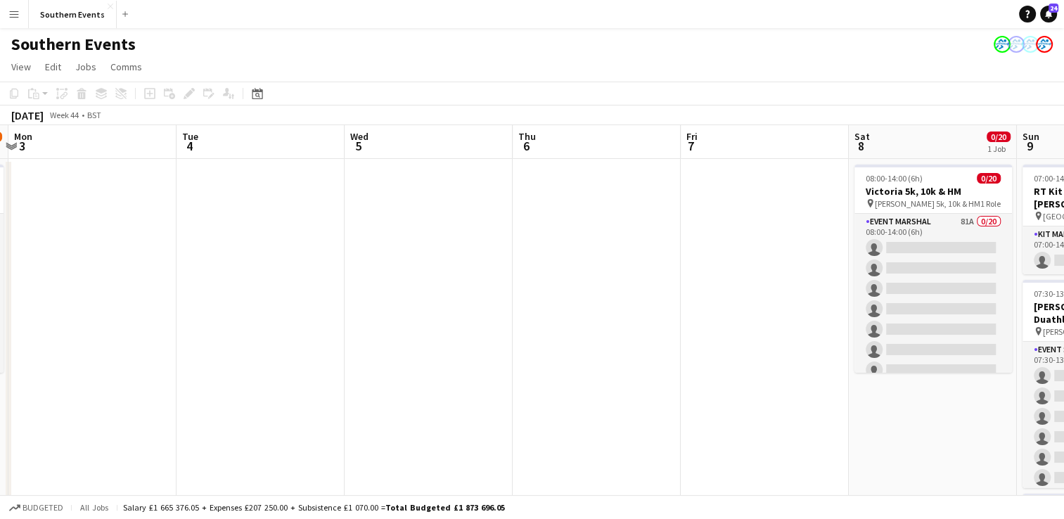
drag, startPoint x: 972, startPoint y: 233, endPoint x: 70, endPoint y: 317, distance: 905.8
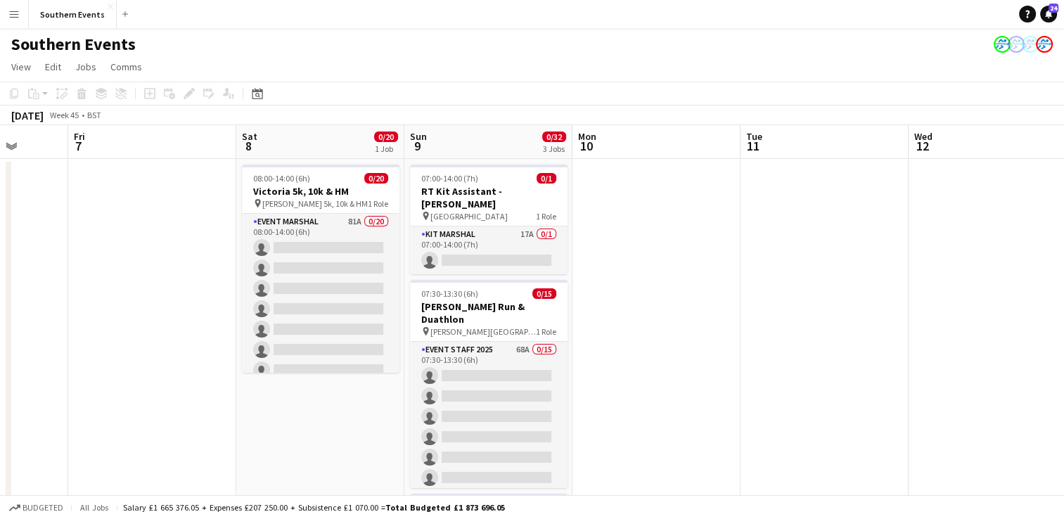
drag, startPoint x: 733, startPoint y: 246, endPoint x: 124, endPoint y: 303, distance: 612.1
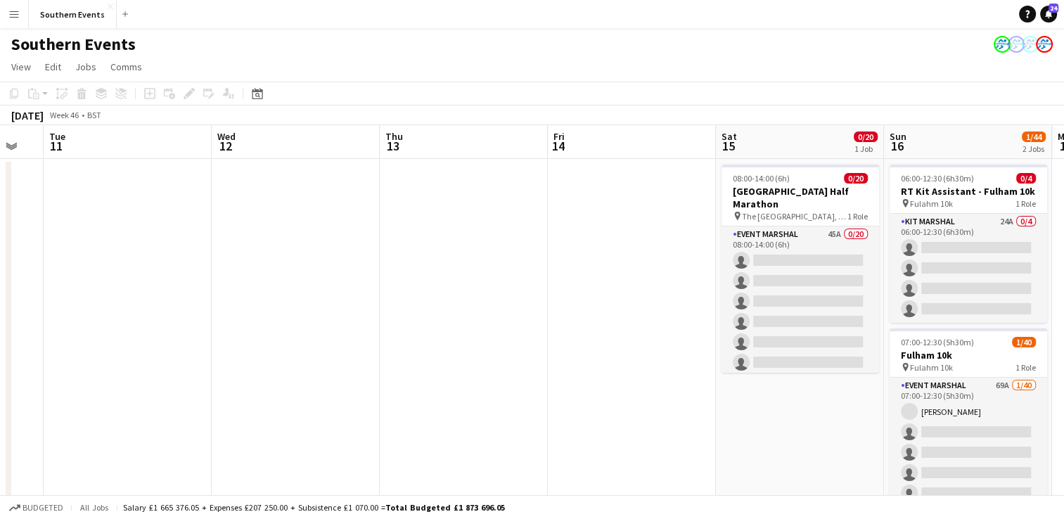
drag, startPoint x: 777, startPoint y: 251, endPoint x: 75, endPoint y: 323, distance: 706.7
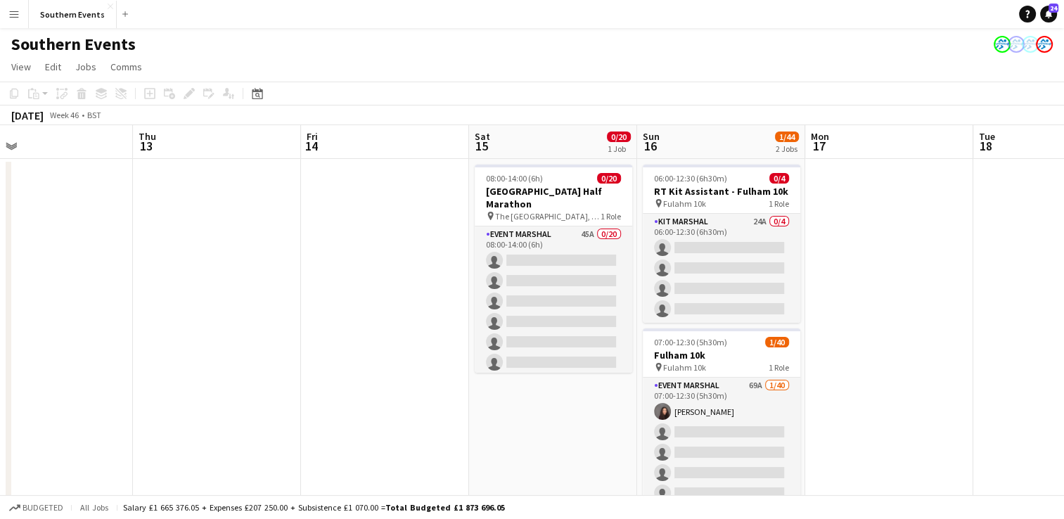
drag, startPoint x: 679, startPoint y: 241, endPoint x: 37, endPoint y: 317, distance: 647.0
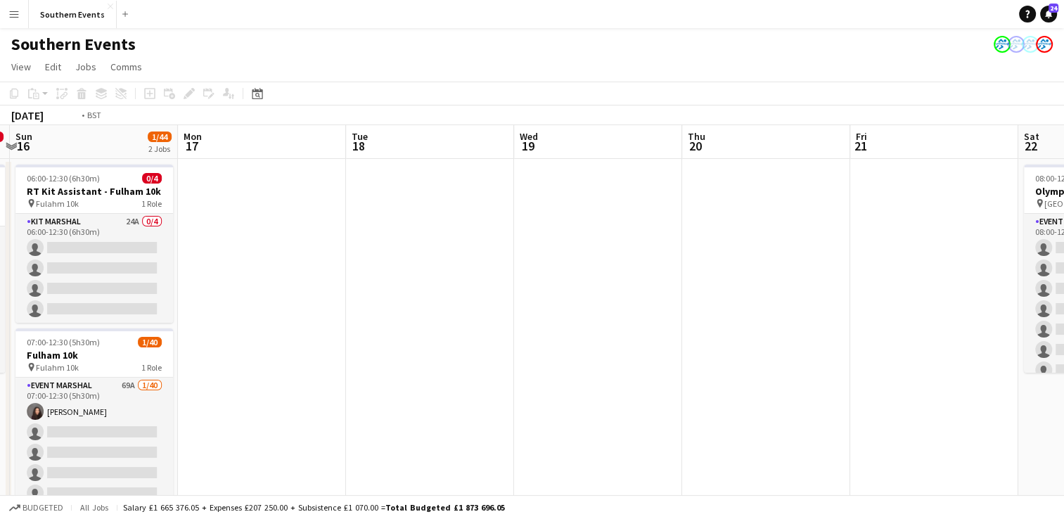
scroll to position [0, 448]
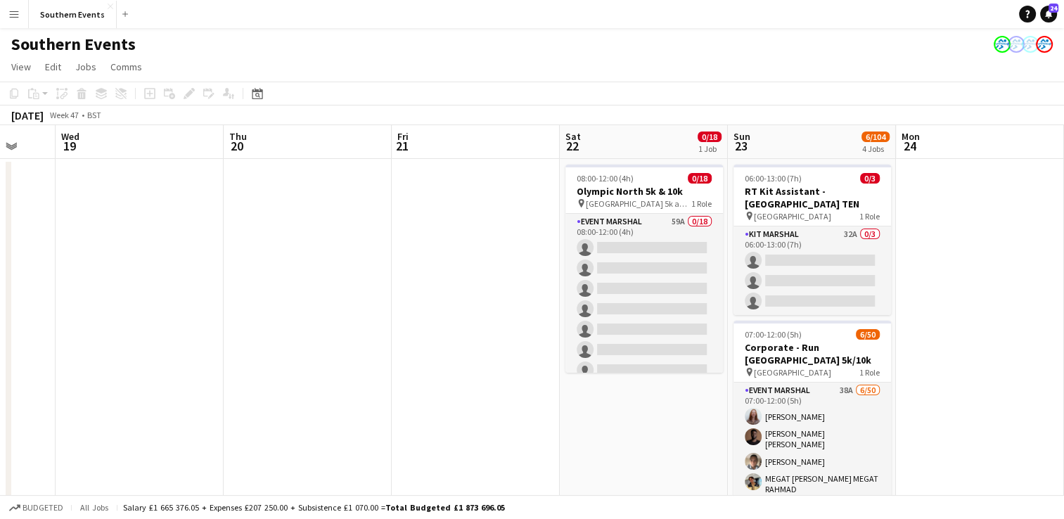
drag, startPoint x: 760, startPoint y: 233, endPoint x: 79, endPoint y: 310, distance: 685.5
